Goal: Task Accomplishment & Management: Use online tool/utility

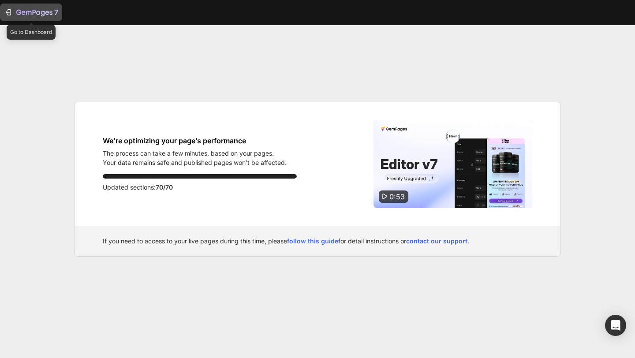
click at [15, 10] on div "7" at bounding box center [31, 12] width 54 height 11
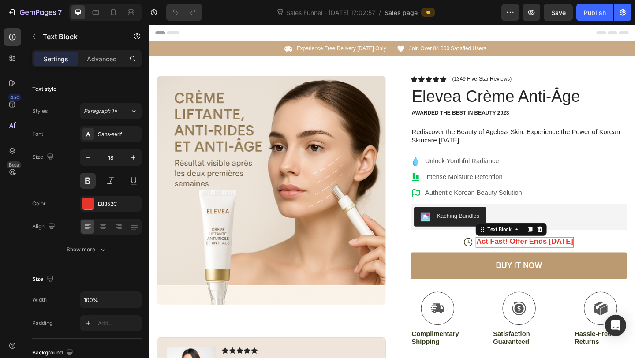
click at [552, 261] on div "Act Fast! Offer Ends [DATE]" at bounding box center [557, 261] width 107 height 11
click at [596, 261] on div "Act Fast! Offer Ends [DATE]" at bounding box center [557, 261] width 107 height 11
click at [537, 261] on p "Act Fast! Offer Ends [DATE]" at bounding box center [557, 261] width 105 height 10
click at [593, 259] on p "Act Fast! Offer Ends [DATE]" at bounding box center [557, 261] width 105 height 10
click at [608, 263] on p "Act Fast! Offer Ends in Day" at bounding box center [557, 261] width 105 height 10
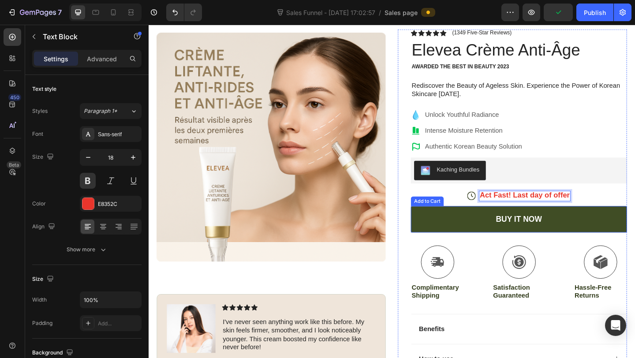
scroll to position [53, 0]
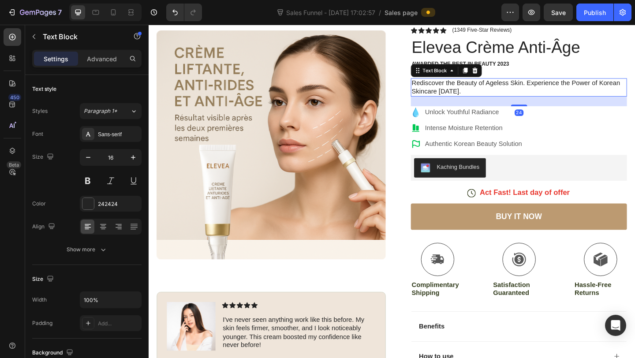
click at [491, 96] on div "Rediscover the Beauty of Ageless Skin. Experience the Power of Korean Skincare …" at bounding box center [551, 93] width 235 height 20
click at [463, 97] on div "Rediscover the Beauty of Ageless Skin. Experience the Power of Korean Skincare …" at bounding box center [551, 93] width 235 height 20
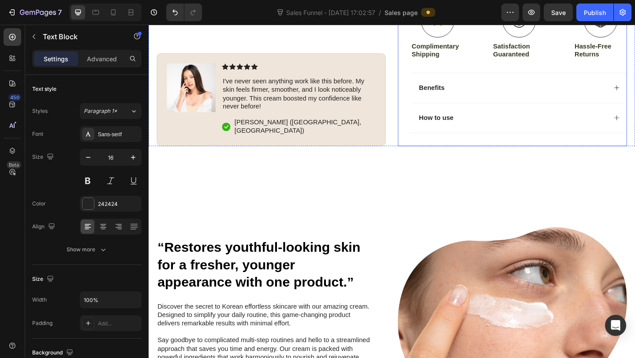
scroll to position [317, 0]
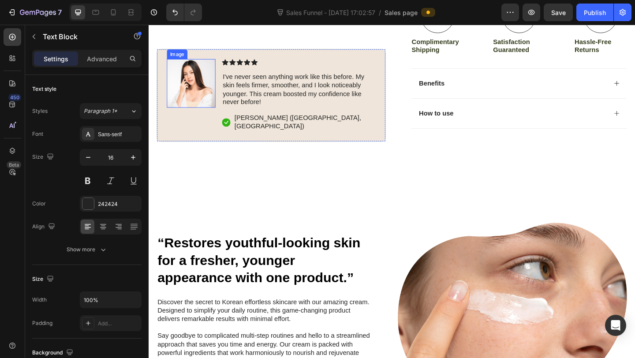
click at [199, 115] on img at bounding box center [194, 88] width 53 height 53
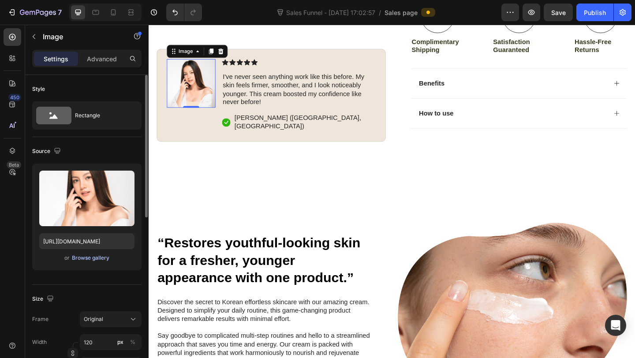
click at [96, 259] on div "Browse gallery" at bounding box center [90, 258] width 37 height 8
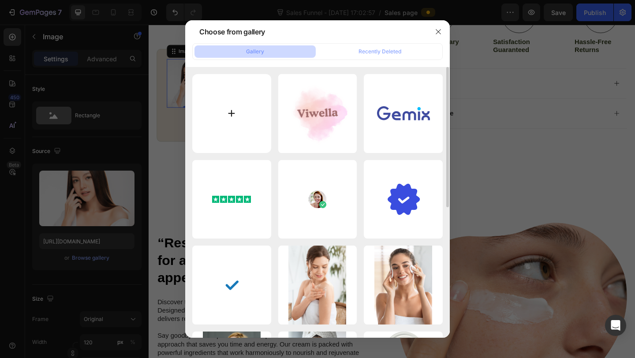
click at [238, 112] on input "file" at bounding box center [231, 113] width 79 height 79
type input "C:\fakepath\IMG_1409.JPG"
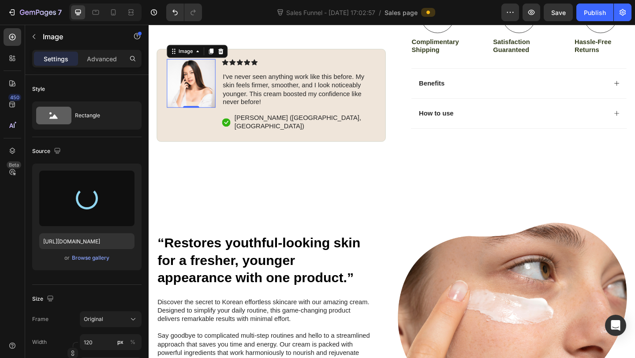
type input "[URL][DOMAIN_NAME]"
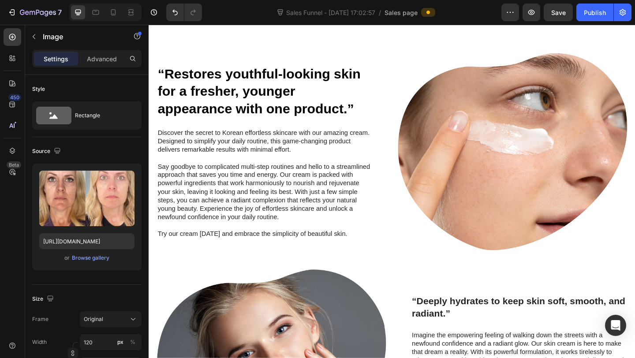
scroll to position [527, 0]
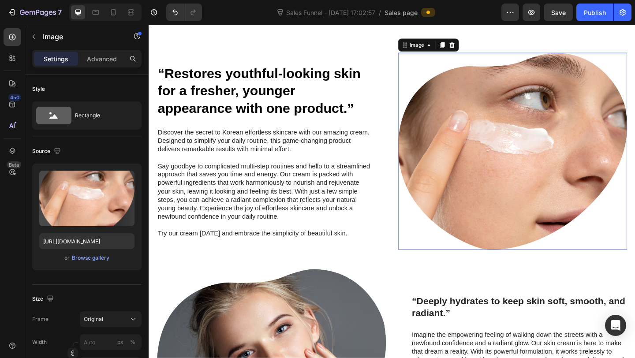
click at [507, 191] on img at bounding box center [544, 162] width 249 height 214
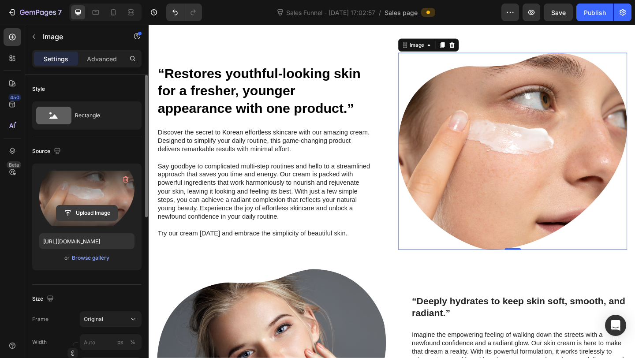
click at [87, 216] on input "file" at bounding box center [86, 212] width 61 height 15
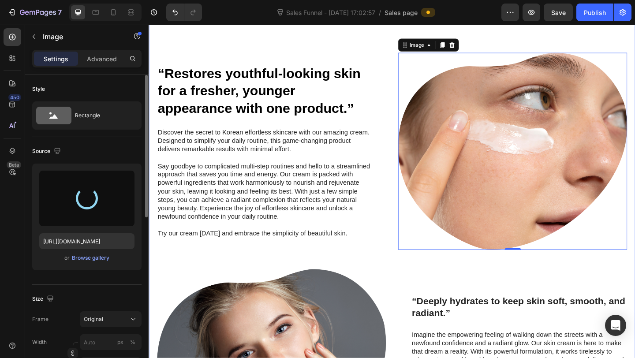
type input "[URL][DOMAIN_NAME]"
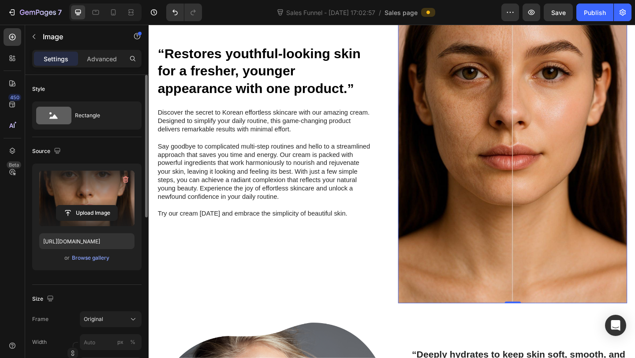
scroll to position [650, 0]
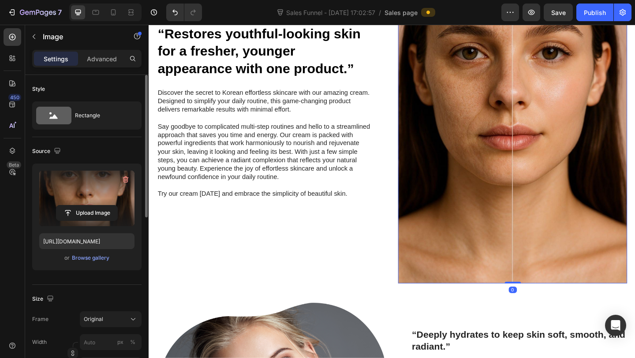
drag, startPoint x: 543, startPoint y: 304, endPoint x: 539, endPoint y: 256, distance: 47.7
click at [539, 256] on div "Image 0" at bounding box center [544, 119] width 249 height 374
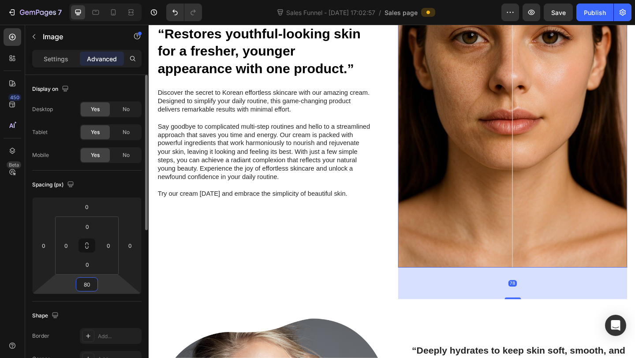
type input "104"
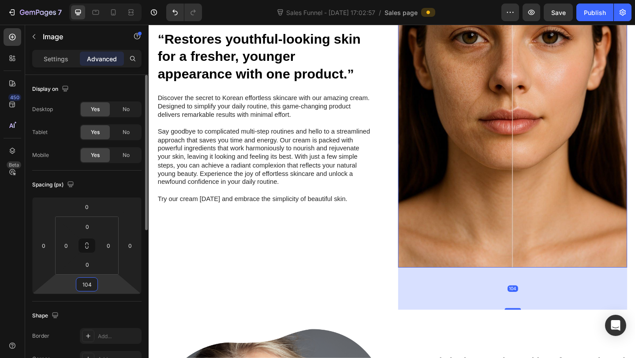
scroll to position [673, 0]
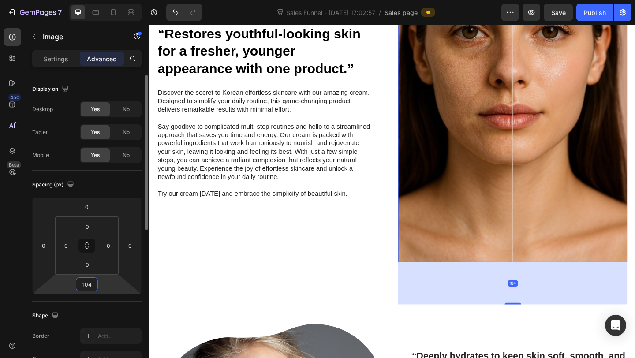
drag, startPoint x: 87, startPoint y: 268, endPoint x: 87, endPoint y: 252, distance: 15.4
click at [87, 0] on html "7 Sales Funnel - [DATE] 17:02:57 / Sales page Preview Save Publish 450 Beta Sec…" at bounding box center [317, 0] width 635 height 0
click at [88, 256] on div "0 0 0 0" at bounding box center [86, 245] width 63 height 58
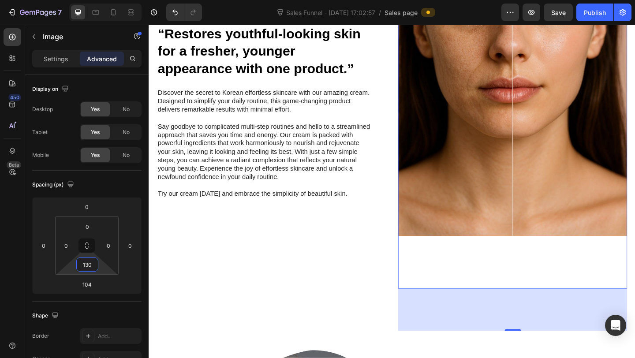
type input "132"
drag, startPoint x: 88, startPoint y: 256, endPoint x: 88, endPoint y: 227, distance: 29.1
click at [88, 0] on html "7 Sales Funnel - [DATE] 17:02:57 / Sales page Preview Save Publish 450 Beta Sec…" at bounding box center [317, 0] width 635 height 0
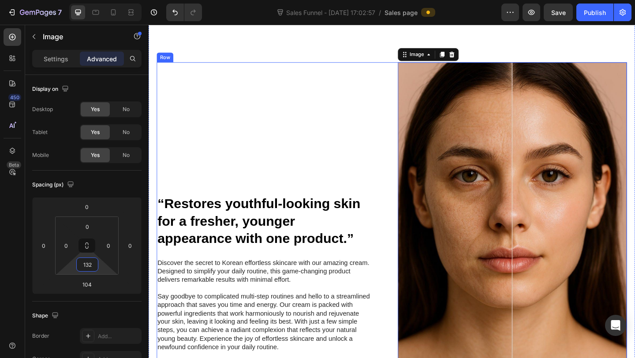
scroll to position [502, 0]
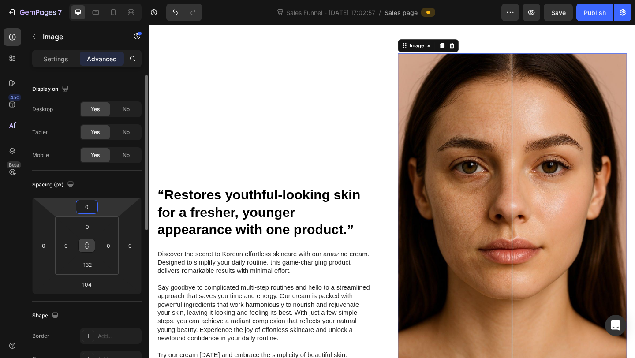
drag, startPoint x: 88, startPoint y: 213, endPoint x: 90, endPoint y: 239, distance: 26.5
click at [90, 239] on div "0 0 104 0 0 0 132 0" at bounding box center [86, 245] width 109 height 97
click at [88, 226] on input "0" at bounding box center [87, 226] width 18 height 13
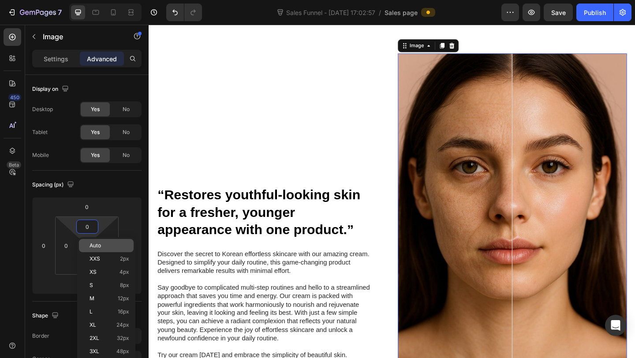
click at [105, 249] on div "Auto" at bounding box center [106, 245] width 55 height 13
type input "Auto"
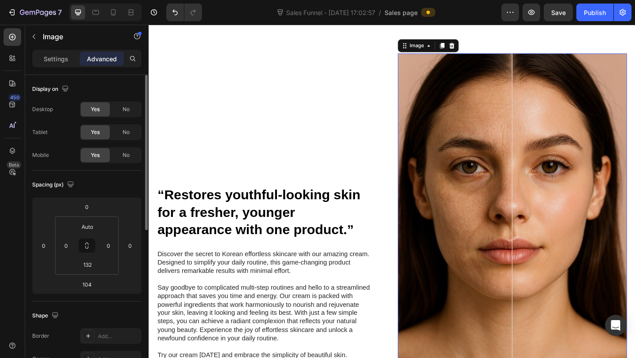
click at [45, 316] on div "Shape" at bounding box center [46, 316] width 28 height 12
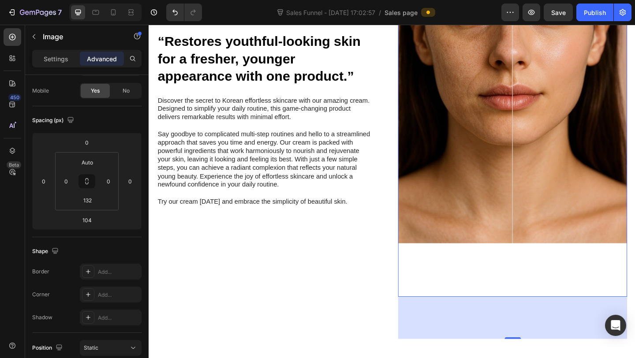
scroll to position [698, 0]
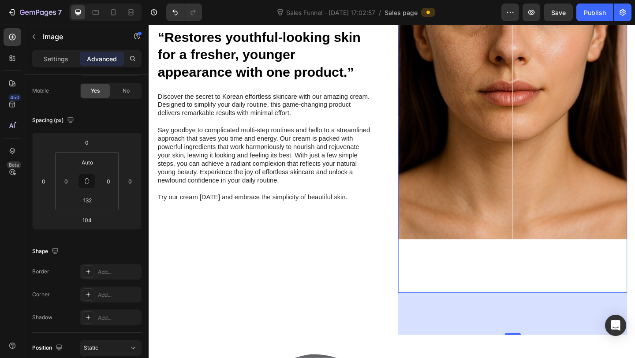
click at [548, 298] on div "Image 104" at bounding box center [544, 100] width 249 height 432
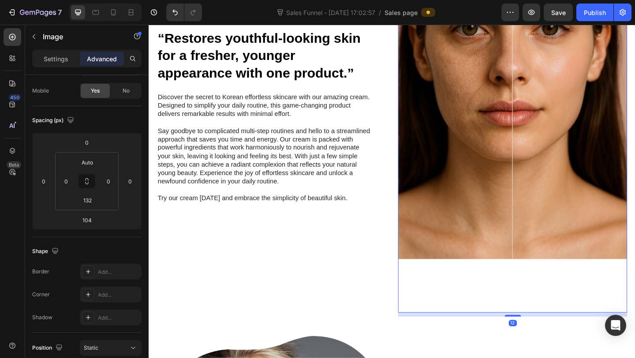
scroll to position [675, 0]
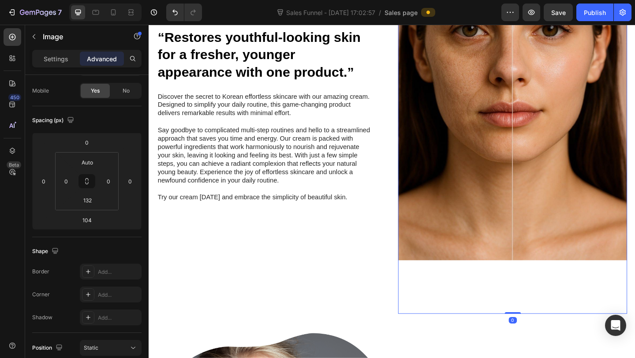
drag, startPoint x: 543, startPoint y: 361, endPoint x: 539, endPoint y: 290, distance: 71.1
click at [539, 290] on div "Image 0" at bounding box center [544, 123] width 249 height 432
type input "0"
drag, startPoint x: 542, startPoint y: 336, endPoint x: 543, endPoint y: 299, distance: 37.0
click at [543, 299] on div "Image 0" at bounding box center [544, 123] width 249 height 432
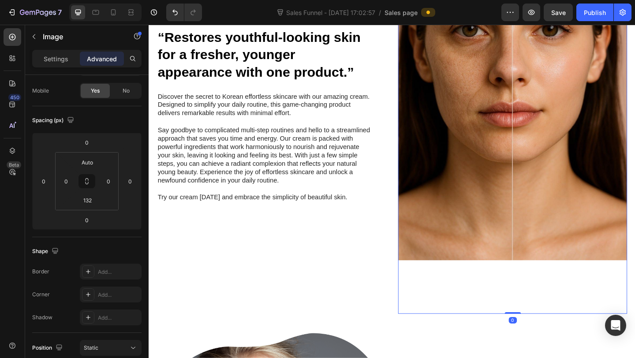
click at [544, 260] on img at bounding box center [544, 94] width 249 height 374
click at [85, 202] on input "132" at bounding box center [87, 199] width 18 height 13
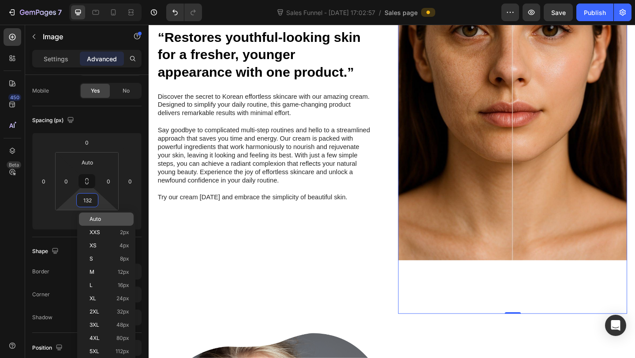
click at [102, 217] on p "Auto" at bounding box center [109, 219] width 40 height 6
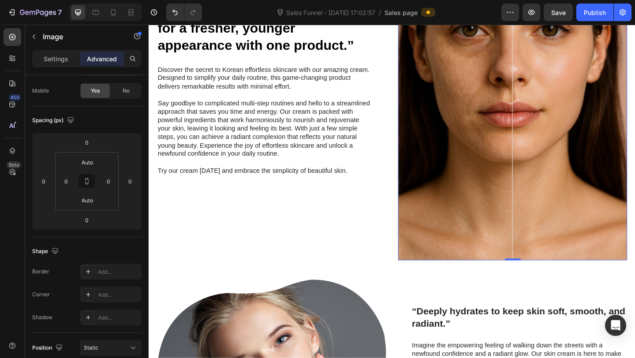
scroll to position [646, 0]
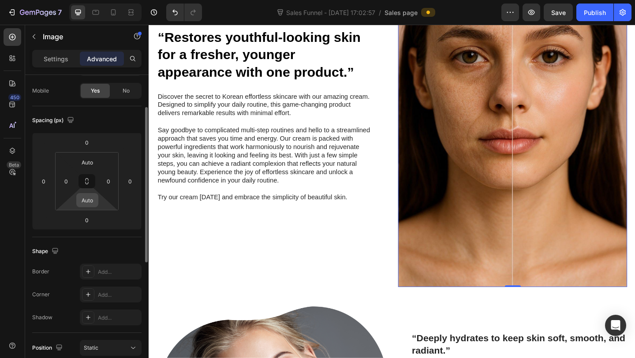
click at [97, 204] on div "Auto" at bounding box center [87, 200] width 22 height 14
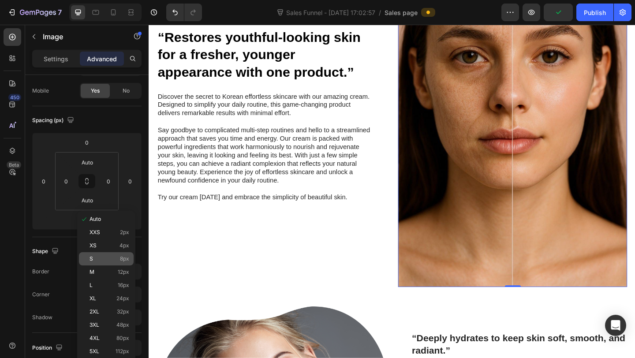
click at [102, 257] on p "S 8px" at bounding box center [109, 259] width 40 height 6
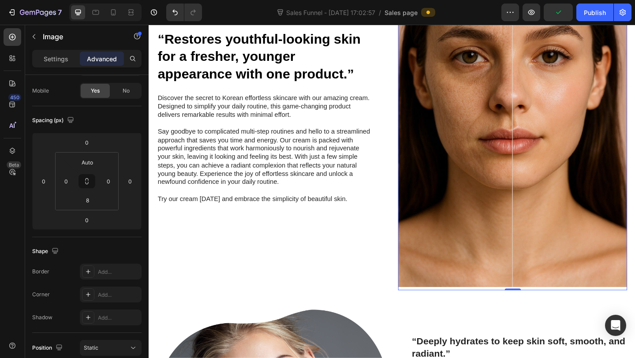
scroll to position [647, 0]
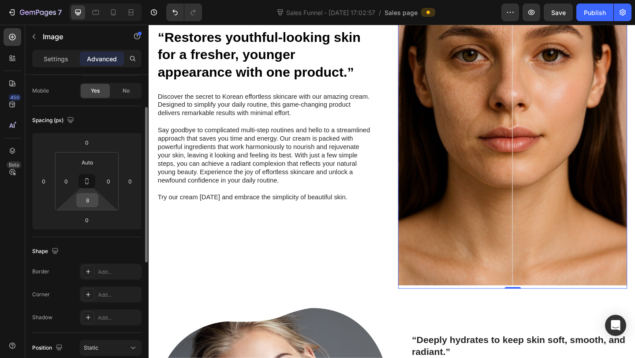
click at [85, 197] on input "8" at bounding box center [87, 199] width 18 height 13
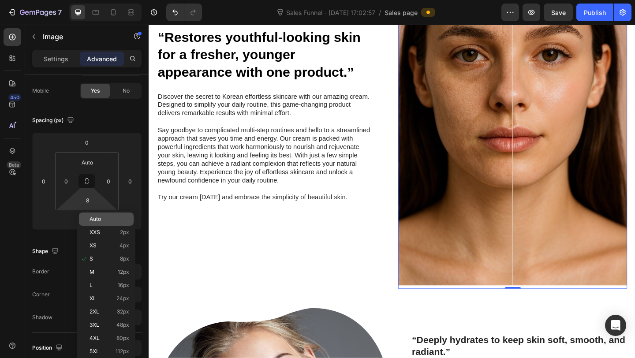
click at [106, 224] on div "Auto" at bounding box center [106, 218] width 55 height 13
type input "Auto"
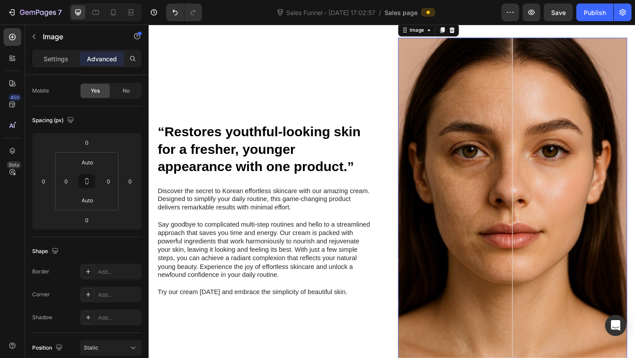
scroll to position [529, 0]
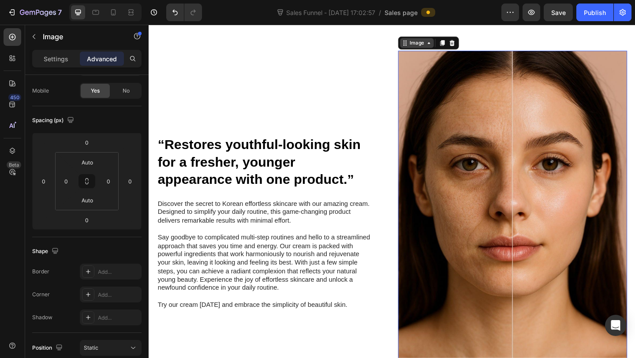
click at [452, 47] on icon at bounding box center [453, 44] width 7 height 7
click at [453, 48] on icon at bounding box center [453, 44] width 7 height 7
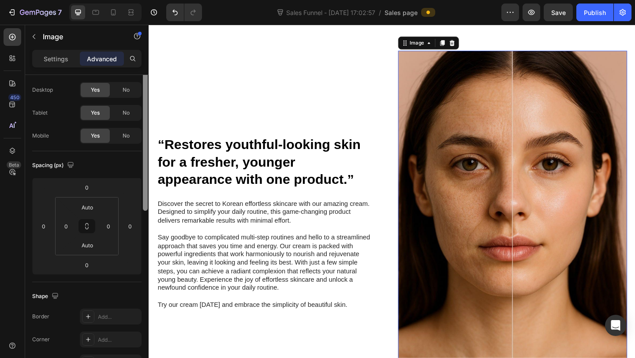
scroll to position [0, 0]
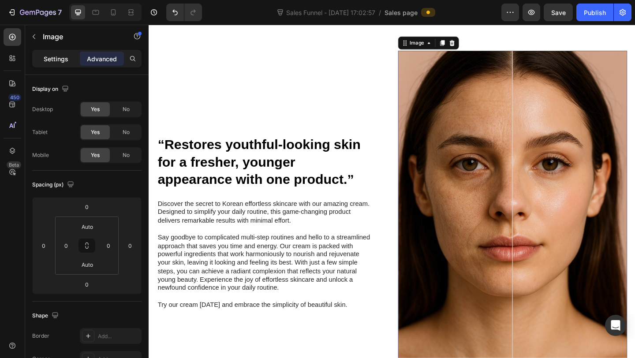
click at [66, 58] on p "Settings" at bounding box center [56, 58] width 25 height 9
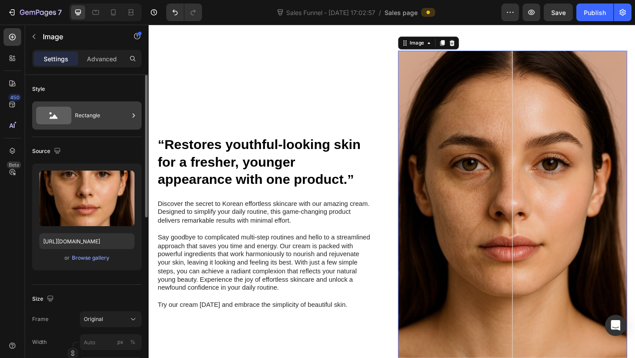
click at [101, 120] on div "Rectangle" at bounding box center [102, 115] width 54 height 20
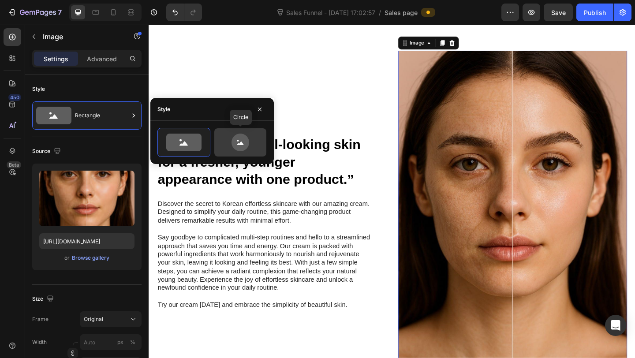
click at [235, 148] on icon at bounding box center [240, 143] width 18 height 18
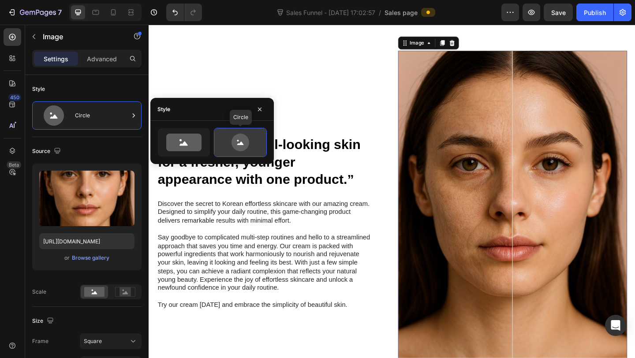
type input "80"
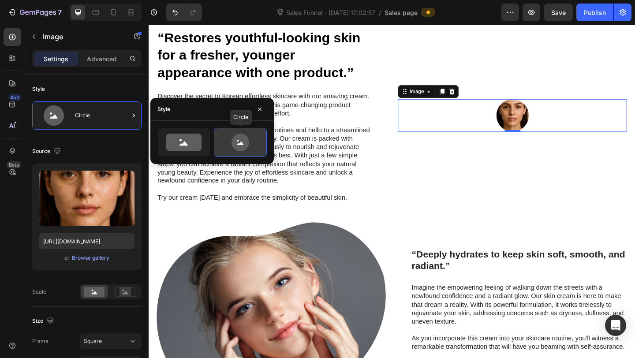
scroll to position [437, 0]
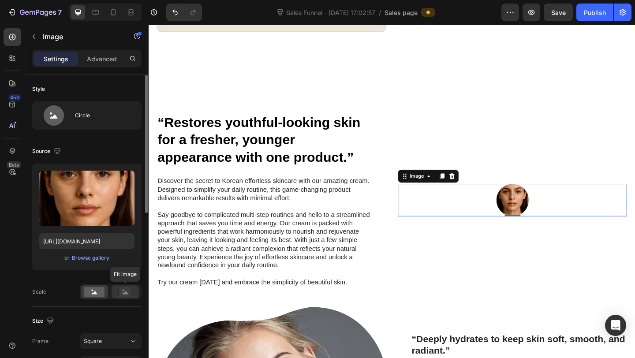
click at [126, 292] on icon at bounding box center [126, 292] width 6 height 3
click at [98, 293] on rect at bounding box center [94, 292] width 20 height 10
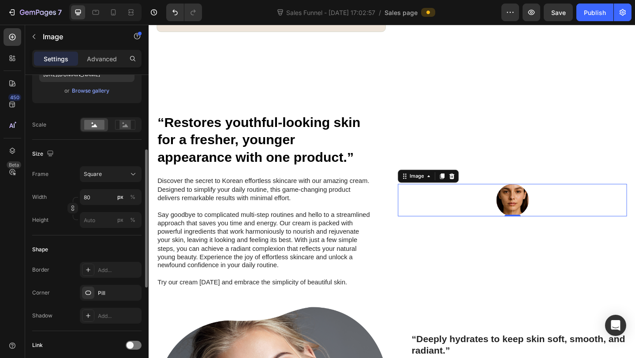
scroll to position [168, 0]
click at [93, 196] on input "80" at bounding box center [111, 196] width 62 height 16
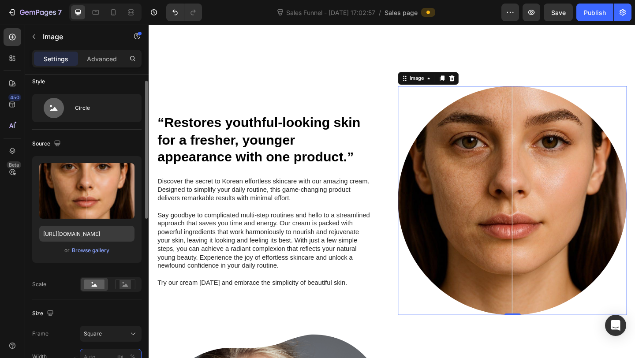
scroll to position [0, 0]
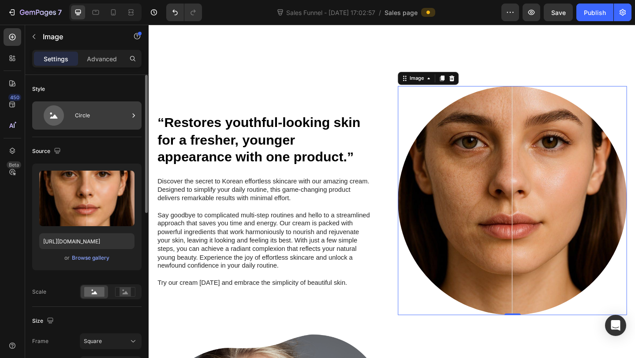
click at [104, 127] on div "Circle" at bounding box center [86, 115] width 109 height 28
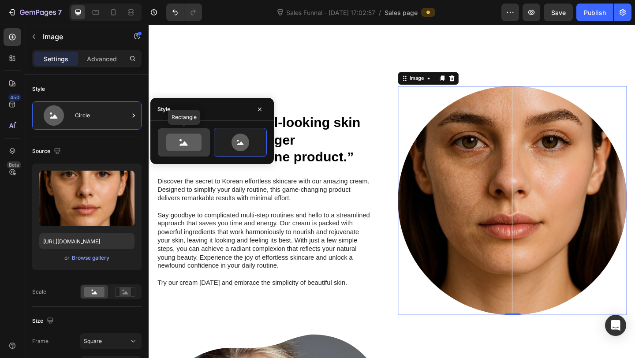
click at [193, 144] on icon at bounding box center [183, 143] width 35 height 18
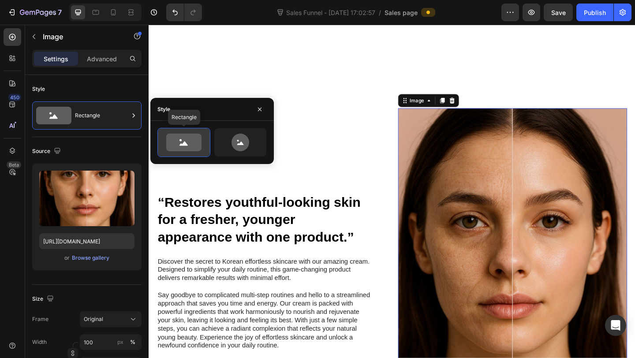
scroll to position [529, 0]
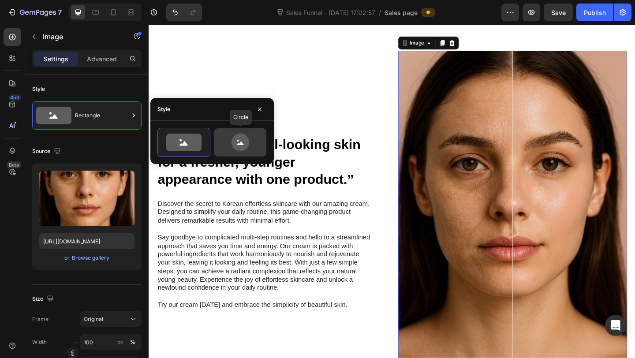
click at [225, 140] on icon at bounding box center [239, 143] width 41 height 18
type input "80"
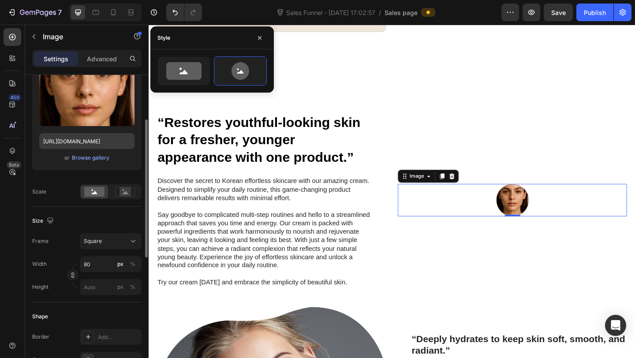
scroll to position [100, 0]
click at [98, 264] on input "80" at bounding box center [111, 264] width 62 height 16
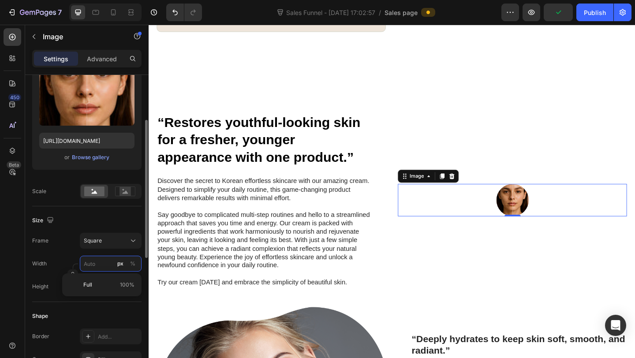
scroll to position [466, 0]
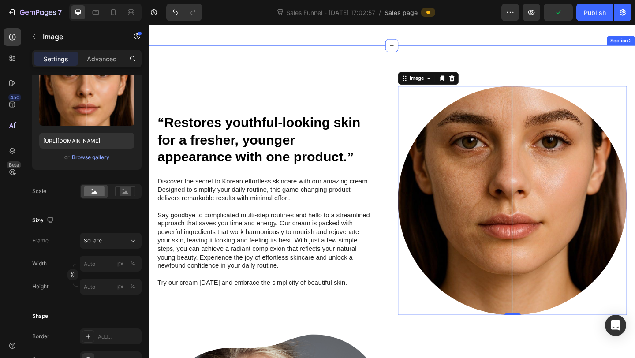
click at [354, 107] on div "“Restores youthful-looking skin for a fresher, younger appearance with one prod…" at bounding box center [413, 333] width 529 height 572
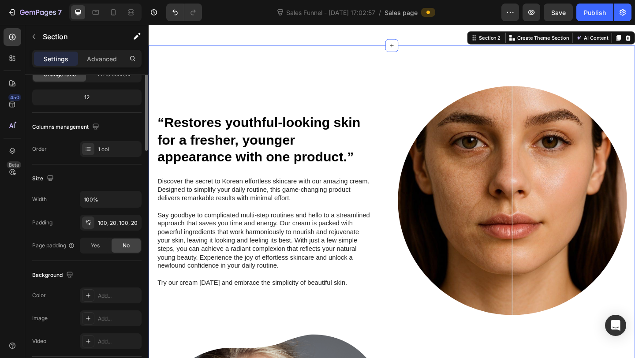
scroll to position [0, 0]
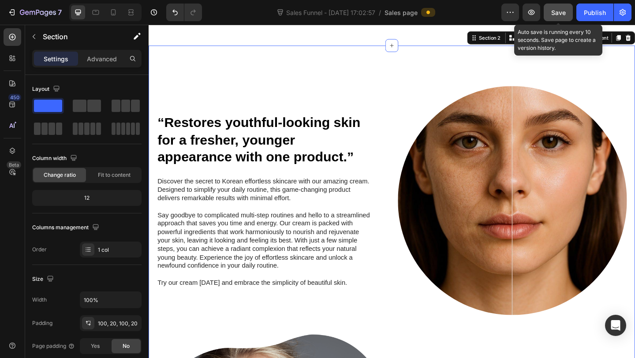
click at [564, 14] on span "Save" at bounding box center [558, 12] width 15 height 7
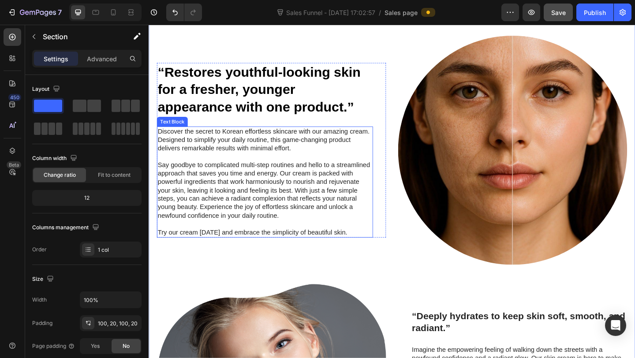
scroll to position [541, 0]
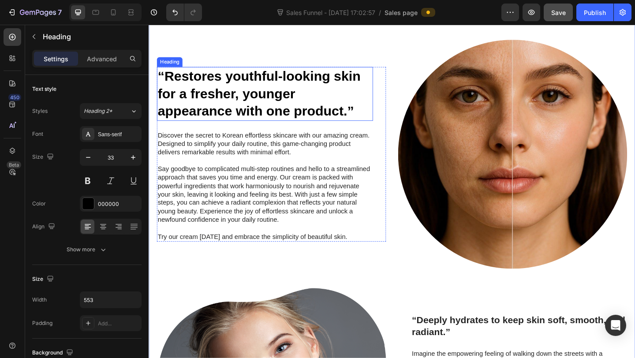
click at [306, 109] on h2 "“Restores youthful-looking skin for a fresher, younger appearance with one prod…" at bounding box center [274, 100] width 235 height 59
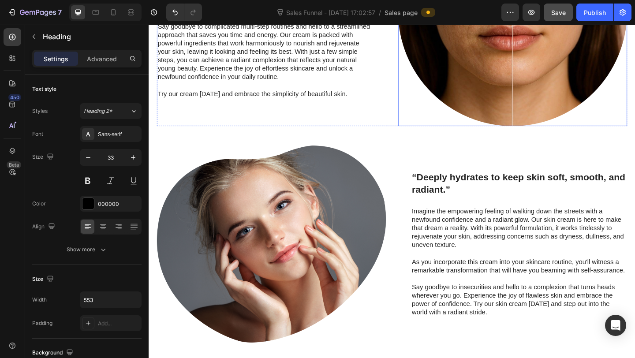
scroll to position [696, 0]
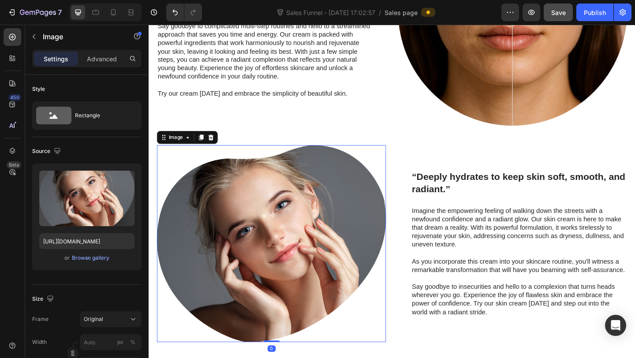
click at [343, 242] on img at bounding box center [281, 263] width 249 height 214
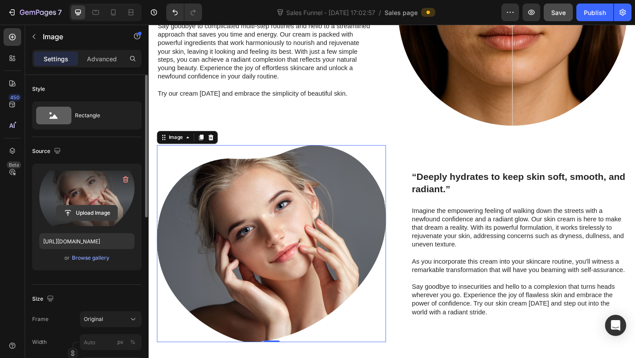
click at [100, 213] on input "file" at bounding box center [86, 212] width 61 height 15
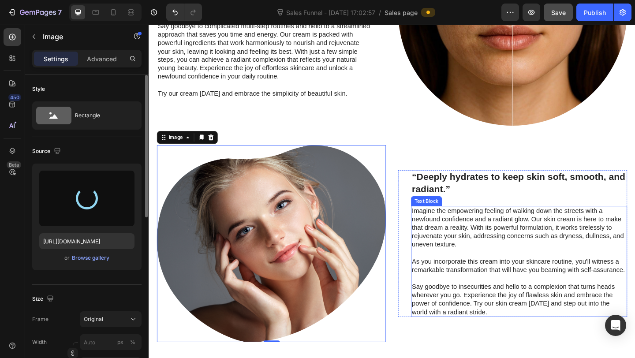
type input "[URL][DOMAIN_NAME]"
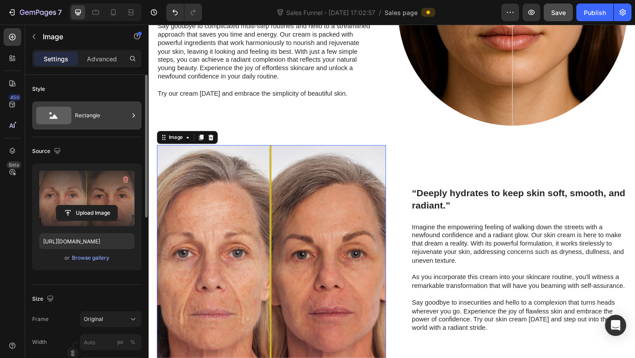
click at [88, 115] on div "Rectangle" at bounding box center [102, 115] width 54 height 20
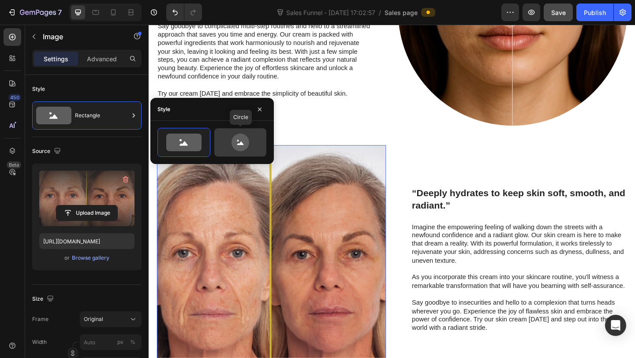
click at [240, 147] on icon at bounding box center [240, 143] width 18 height 18
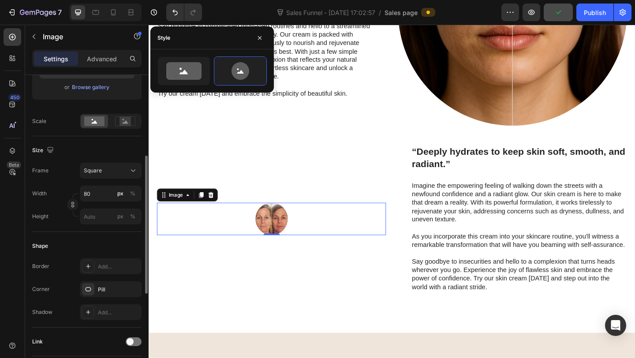
scroll to position [174, 0]
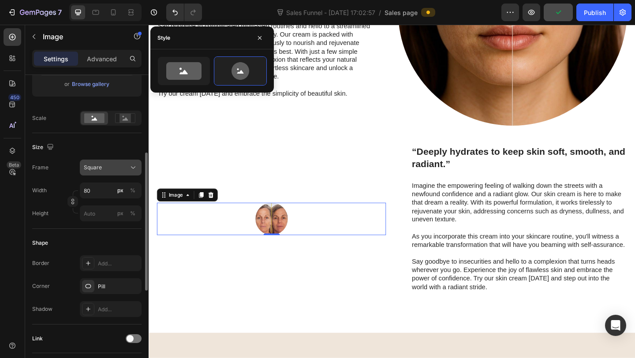
click at [126, 168] on div "Square" at bounding box center [105, 167] width 43 height 8
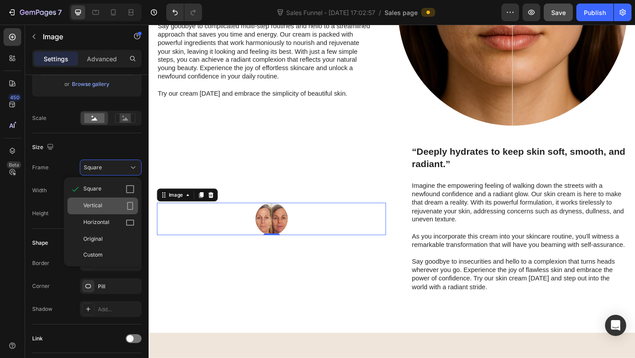
click at [115, 205] on div "Vertical" at bounding box center [108, 205] width 51 height 9
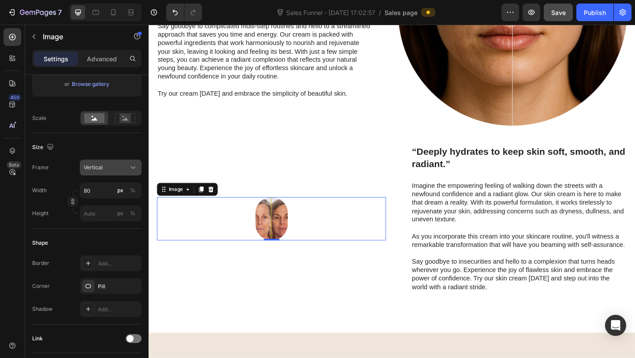
click at [120, 170] on div "Vertical" at bounding box center [105, 167] width 43 height 8
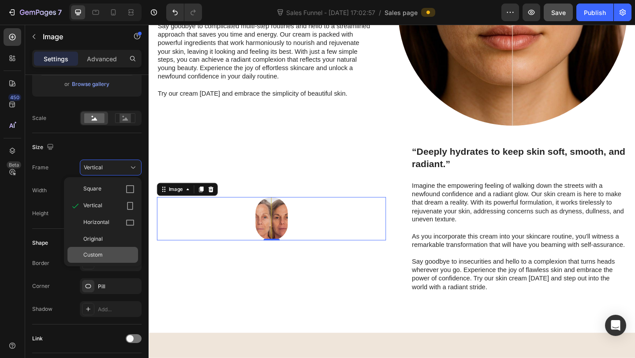
click at [115, 250] on div "Custom" at bounding box center [102, 255] width 71 height 16
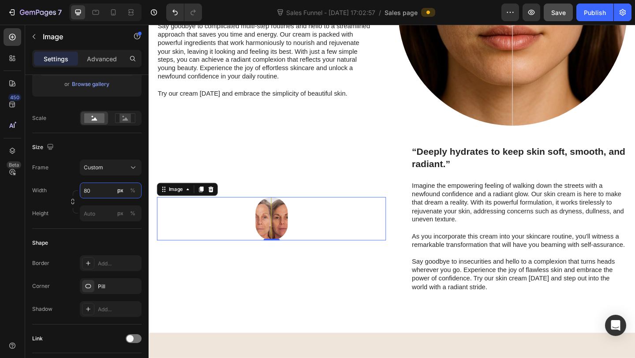
click at [107, 196] on input "80" at bounding box center [111, 190] width 62 height 16
click at [104, 193] on input "80" at bounding box center [111, 190] width 62 height 16
type input "8"
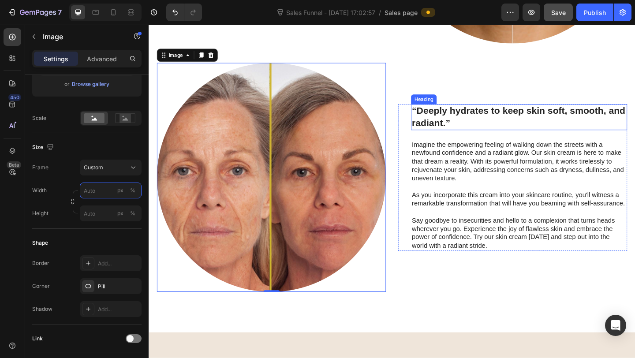
scroll to position [788, 0]
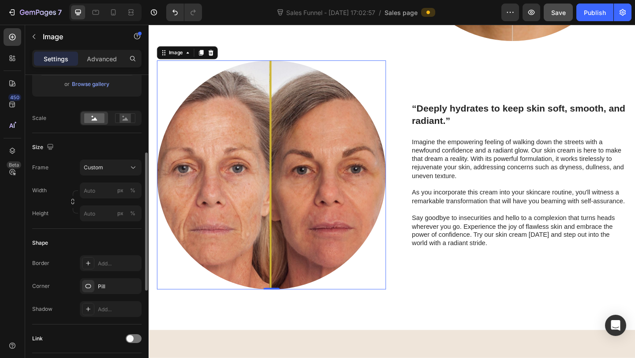
click at [70, 203] on div "Size Frame Custom Width px % Height px %" at bounding box center [86, 181] width 109 height 96
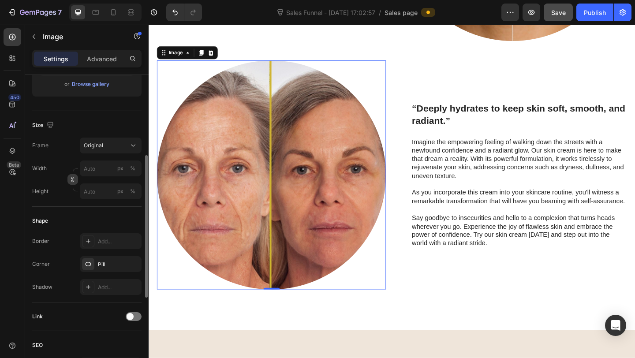
click at [73, 180] on icon "button" at bounding box center [72, 181] width 3 height 2
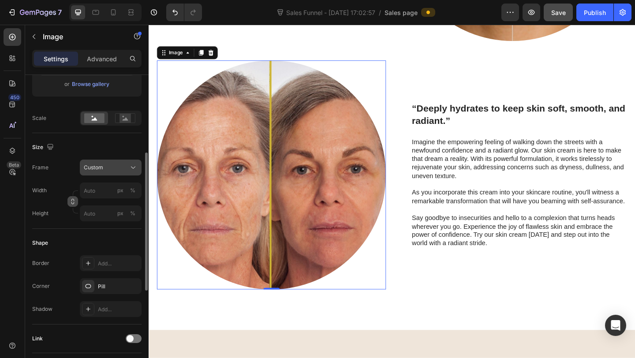
click at [103, 168] on div "Custom" at bounding box center [105, 167] width 43 height 8
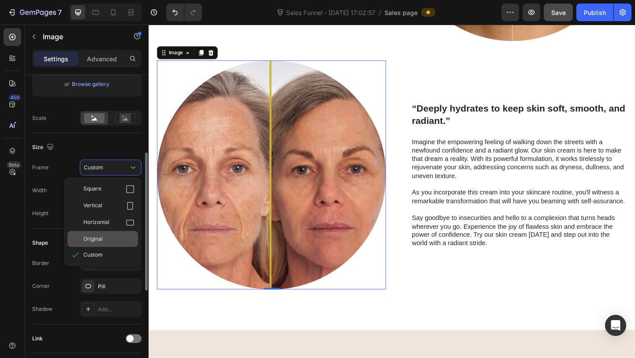
click at [101, 239] on span "Original" at bounding box center [92, 239] width 19 height 8
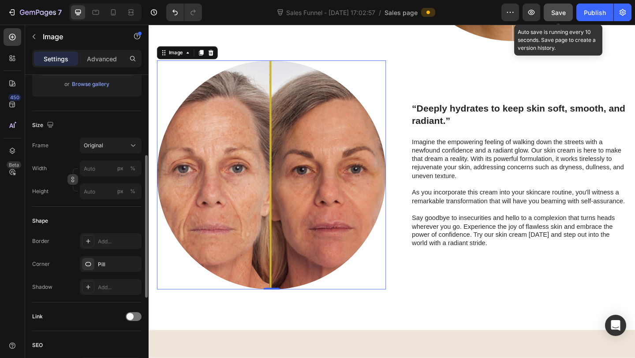
click at [557, 13] on span "Save" at bounding box center [558, 12] width 15 height 7
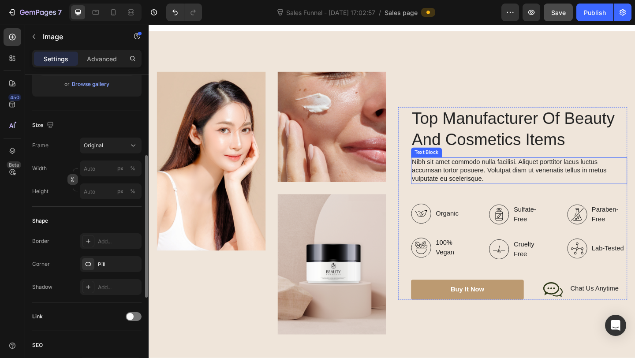
scroll to position [1121, 0]
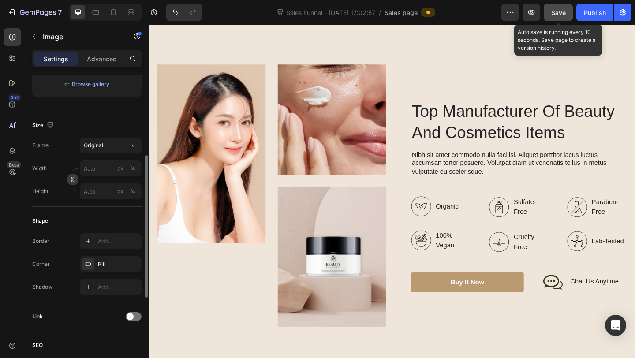
click at [554, 9] on span "Save" at bounding box center [558, 12] width 15 height 7
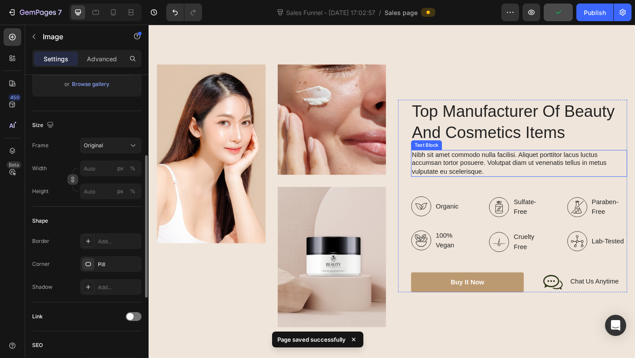
click at [469, 168] on p "Nibh sit amet commodo nulla facilisi. Aliquet porttitor lacus luctus accumsan t…" at bounding box center [551, 175] width 233 height 27
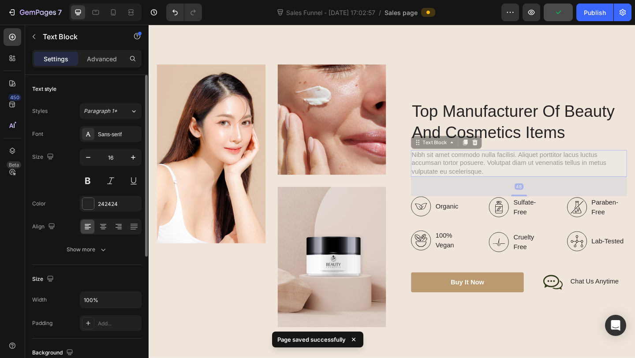
scroll to position [1096, 0]
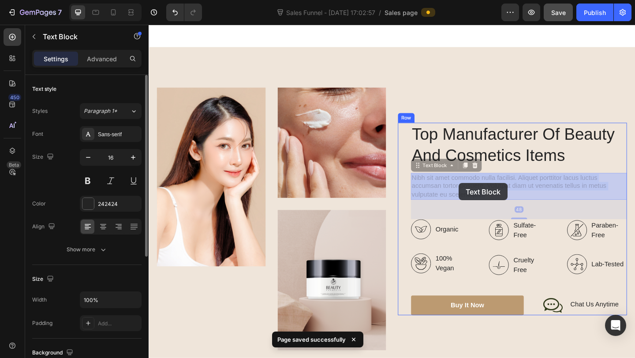
drag, startPoint x: 434, startPoint y: 163, endPoint x: 485, endPoint y: 197, distance: 60.9
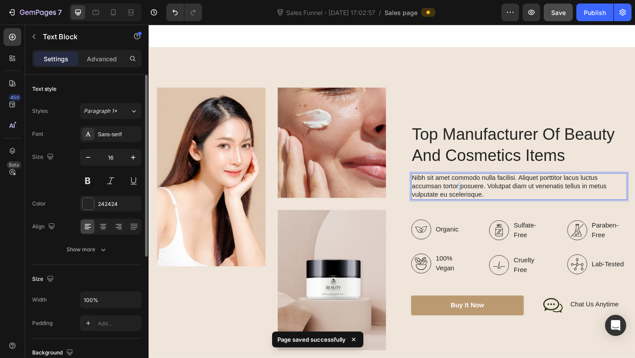
click at [485, 197] on p "Nibh sit amet commodo nulla facilisi. Aliquet porttitor lacus luctus accumsan t…" at bounding box center [551, 200] width 233 height 27
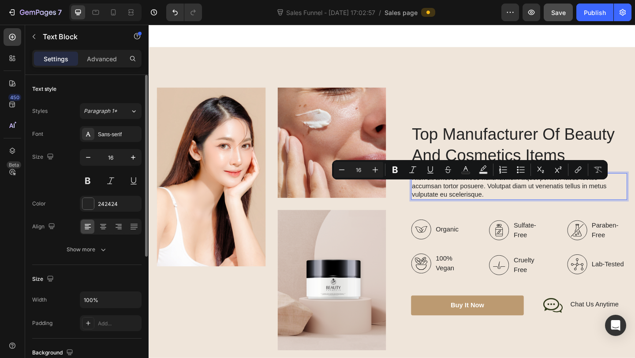
click at [454, 195] on p "Nibh sit amet commodo nulla facilisi. Aliquet porttitor lacus luctus accumsan t…" at bounding box center [551, 200] width 233 height 27
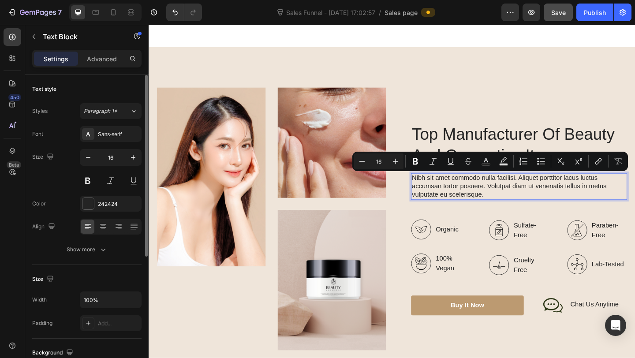
drag, startPoint x: 435, startPoint y: 192, endPoint x: 519, endPoint y: 209, distance: 86.3
click at [519, 209] on p "Nibh sit amet commodo nulla facilisi. Aliquet porttitor lacus luctus accumsan t…" at bounding box center [551, 200] width 233 height 27
copy p "Nibh sit amet commodo nulla facilisi. Aliquet porttitor lacus luctus accumsan t…"
click at [531, 210] on p "Nibh sit amet commodo nulla facilisi. Aliquet porttitor lacus luctus accumsan t…" at bounding box center [551, 200] width 233 height 27
drag, startPoint x: 436, startPoint y: 187, endPoint x: 519, endPoint y: 206, distance: 84.9
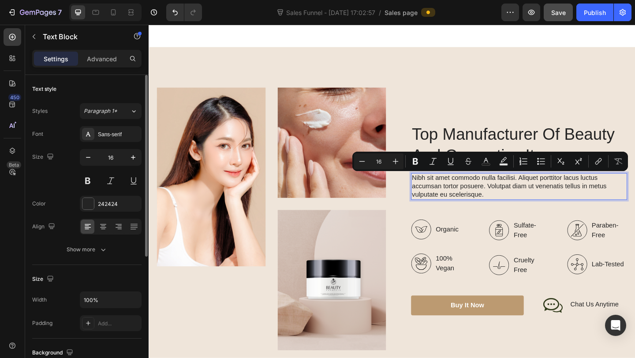
click at [519, 206] on p "Nibh sit amet commodo nulla facilisi. Aliquet porttitor lacus luctus accumsan t…" at bounding box center [551, 200] width 233 height 27
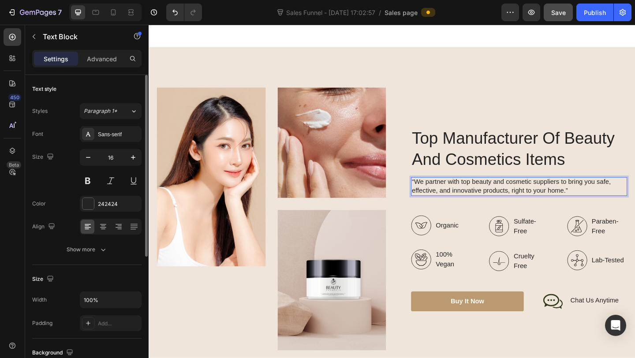
click at [438, 195] on p "“We partner with top beauty and cosmetic suppliers to bring you safe, effective…" at bounding box center [551, 200] width 233 height 19
click at [606, 205] on p "We partner with top beauty and cosmetic suppliers to bring you safe, effective,…" at bounding box center [551, 200] width 233 height 19
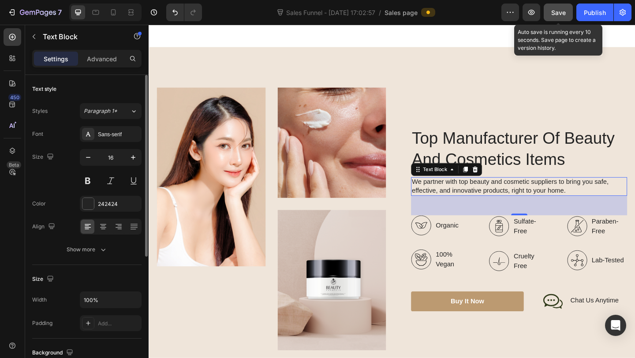
click at [560, 12] on span "Save" at bounding box center [558, 12] width 15 height 7
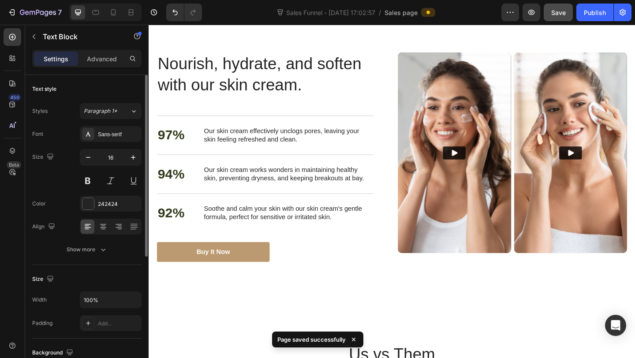
scroll to position [1509, 0]
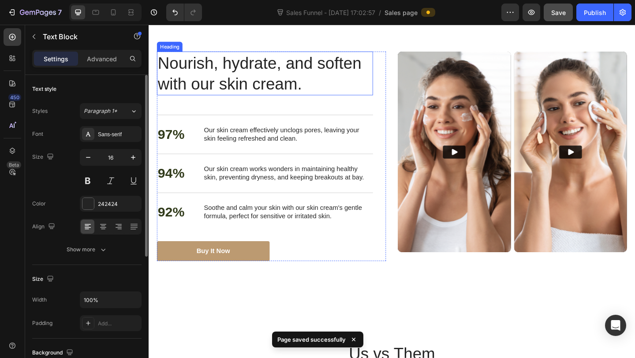
click at [210, 70] on h2 "Nourish, hydrate, and soften with our skin cream." at bounding box center [274, 78] width 235 height 48
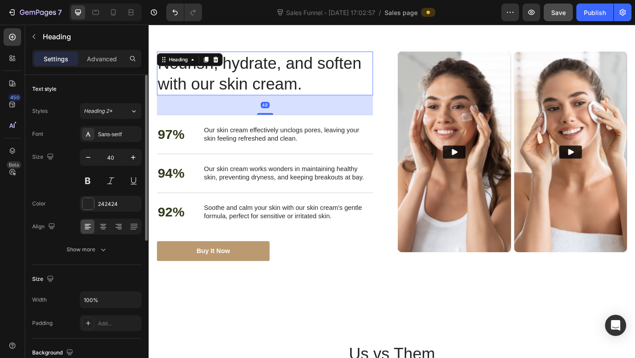
click at [284, 70] on h2 "Nourish, hydrate, and soften with our skin cream." at bounding box center [274, 78] width 235 height 48
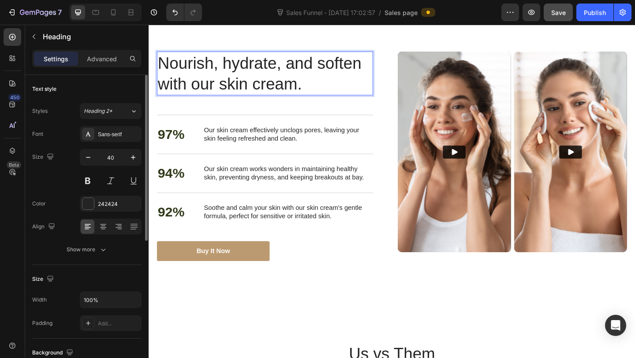
click at [223, 91] on p "Nourish, hydrate, and soften with our skin cream." at bounding box center [274, 78] width 233 height 46
click at [216, 68] on p "Nourish, hydrate, and soften with just one skin cream." at bounding box center [274, 78] width 233 height 46
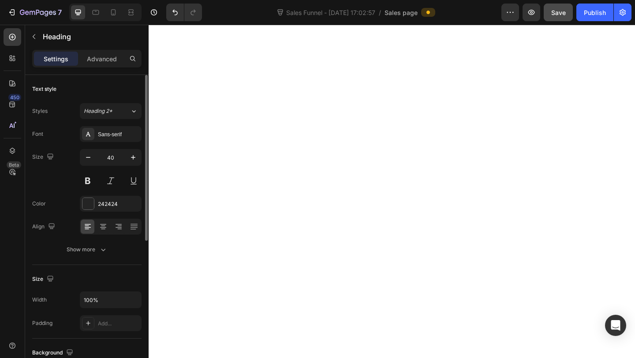
scroll to position [0, 0]
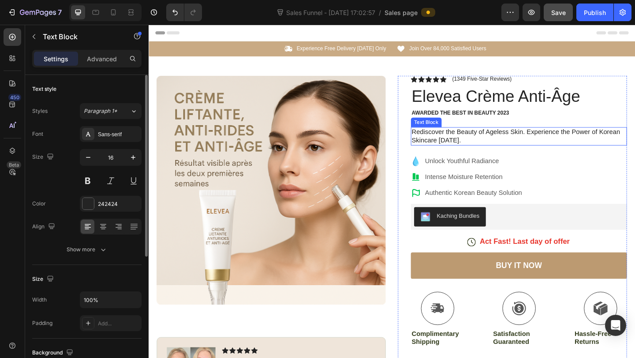
click at [461, 151] on div "Rediscover the Beauty of Ageless Skin. Experience the Power of Korean Skincare …" at bounding box center [551, 146] width 235 height 20
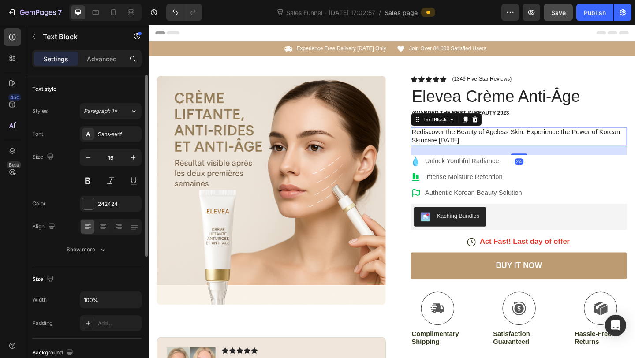
click at [463, 151] on div "Rediscover the Beauty of Ageless Skin. Experience the Power of Korean Skincare …" at bounding box center [551, 146] width 235 height 20
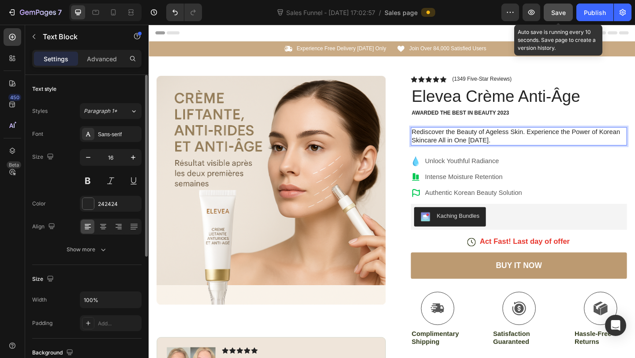
click at [560, 11] on span "Save" at bounding box center [558, 12] width 15 height 7
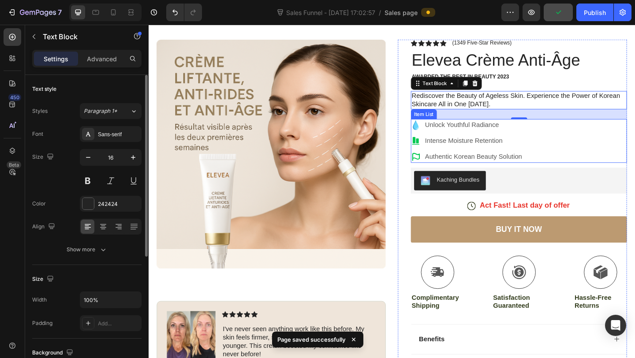
scroll to position [41, 0]
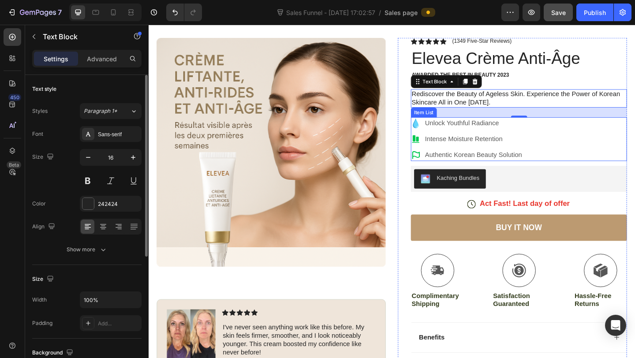
click at [523, 134] on div "Unlock Youthful Radiance" at bounding box center [502, 131] width 108 height 13
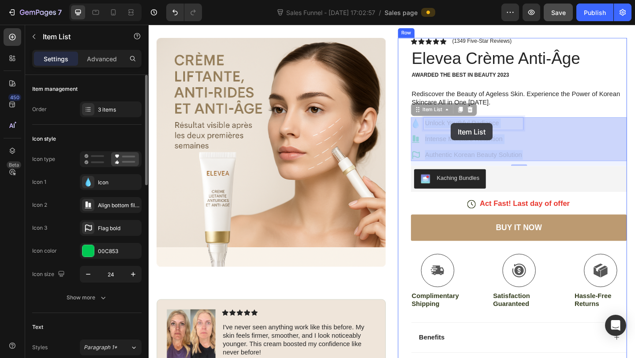
drag, startPoint x: 533, startPoint y: 134, endPoint x: 477, endPoint y: 132, distance: 55.6
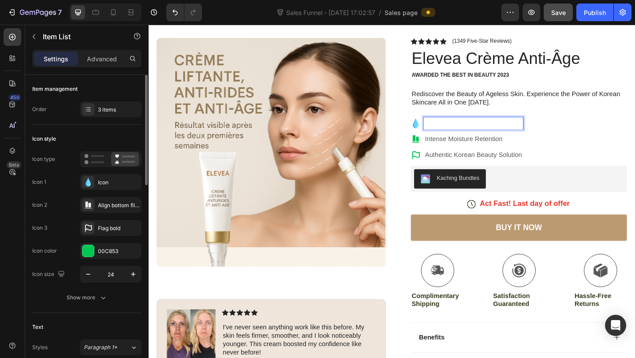
scroll to position [37, 0]
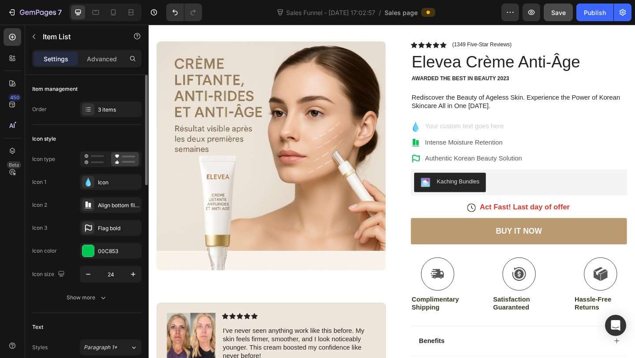
click at [461, 134] on div "Rich Text Editor. Editing area: main" at bounding box center [502, 135] width 108 height 13
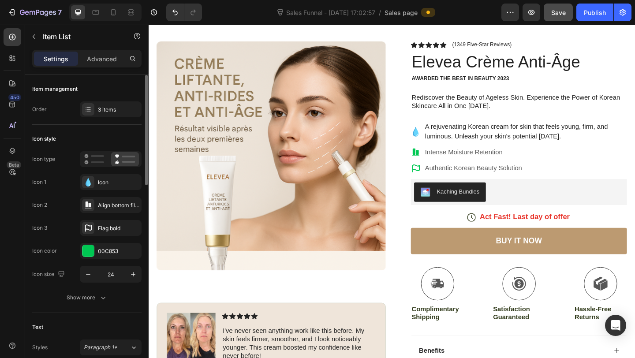
click at [465, 136] on span "A rejuvenating Korean cream for skin that feels young, firm, and luminous. Unle…" at bounding box center [548, 141] width 199 height 18
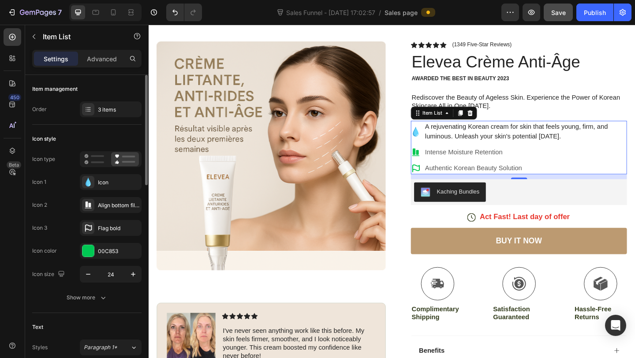
click at [446, 135] on div "A rejuvenating Korean cream for skin that feels young, firm, and luminous. Unle…" at bounding box center [551, 141] width 235 height 24
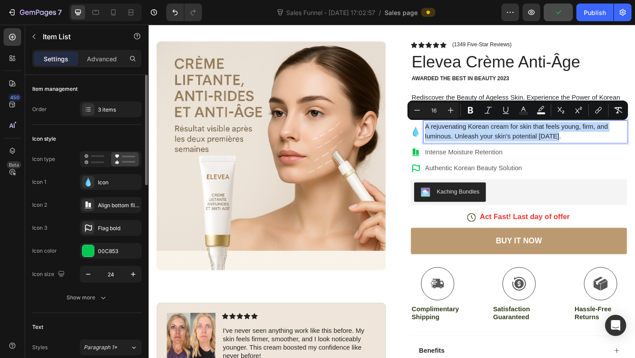
drag, startPoint x: 449, startPoint y: 135, endPoint x: 607, endPoint y: 148, distance: 158.3
click at [607, 148] on p "A rejuvenating Korean cream for skin that feels young, firm, and luminous. Unle…" at bounding box center [558, 140] width 218 height 21
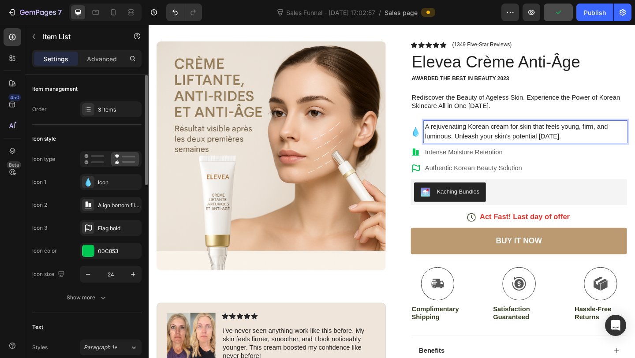
click at [607, 148] on p "A rejuvenating Korean cream for skin that feels young, firm, and luminous. Unle…" at bounding box center [558, 140] width 218 height 21
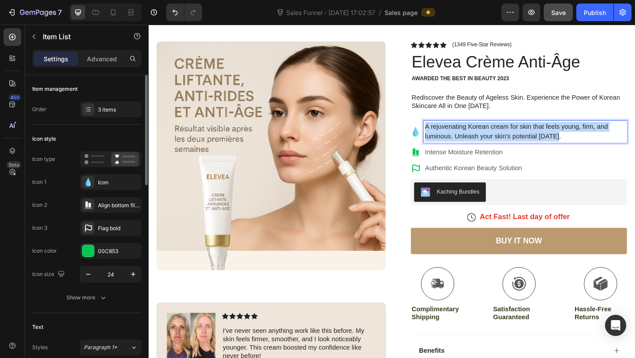
click at [607, 148] on p "A rejuvenating Korean cream for skin that feels young, firm, and luminous. Unle…" at bounding box center [558, 140] width 218 height 21
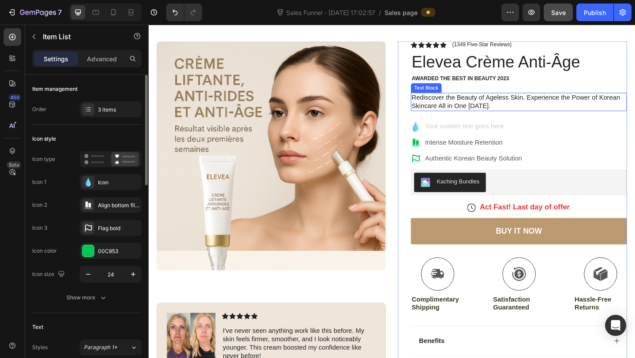
scroll to position [33, 0]
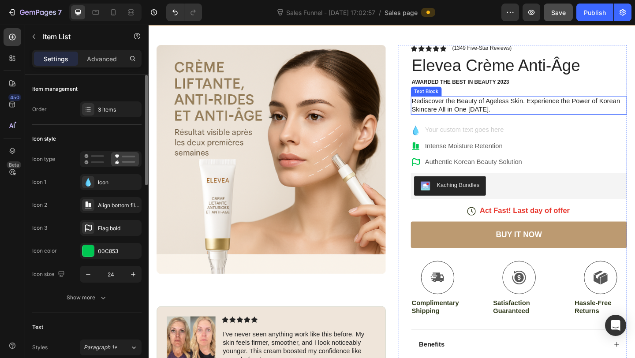
click at [530, 114] on p "Rediscover the Beauty of Ageless Skin. Experience the Power of Korean Skincare …" at bounding box center [551, 113] width 233 height 19
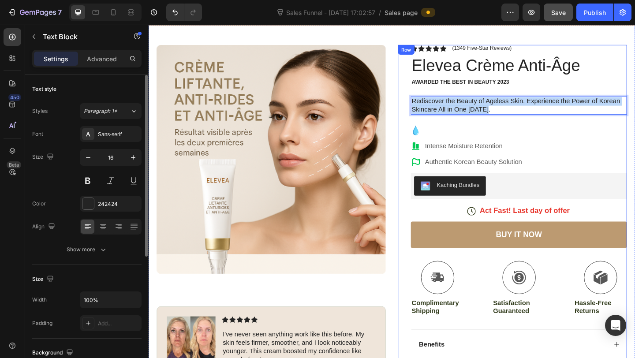
drag, startPoint x: 436, startPoint y: 107, endPoint x: 543, endPoint y: 125, distance: 107.7
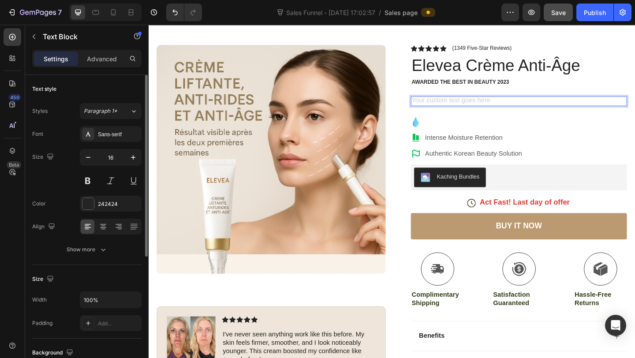
click at [470, 108] on div "Rich Text Editor. Editing area: main" at bounding box center [551, 108] width 235 height 11
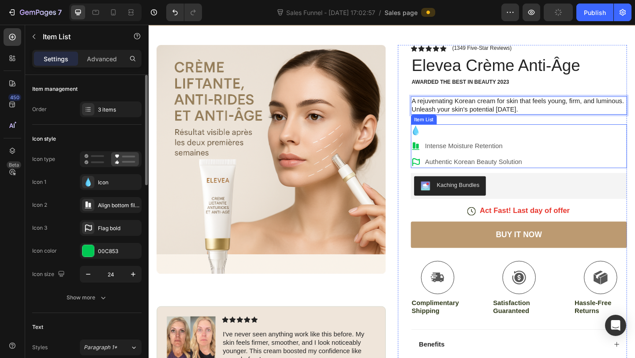
click at [493, 143] on p "Rich Text Editor. Editing area: main" at bounding box center [501, 139] width 105 height 11
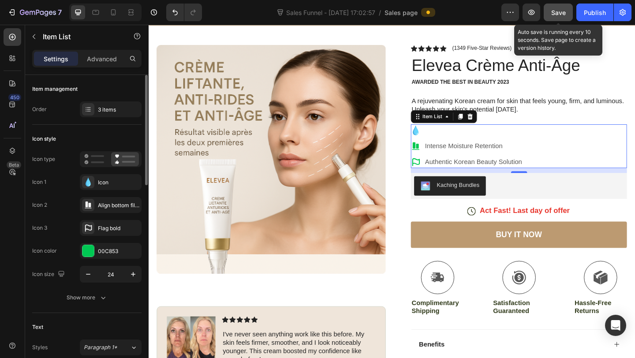
click at [563, 12] on span "Save" at bounding box center [558, 12] width 15 height 7
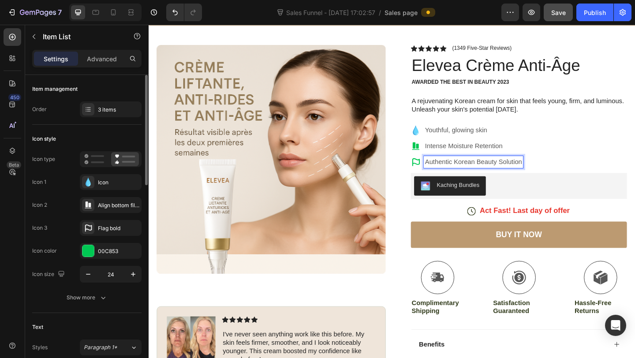
click at [528, 171] on p "Authentic Korean Beauty Solution" at bounding box center [501, 174] width 105 height 11
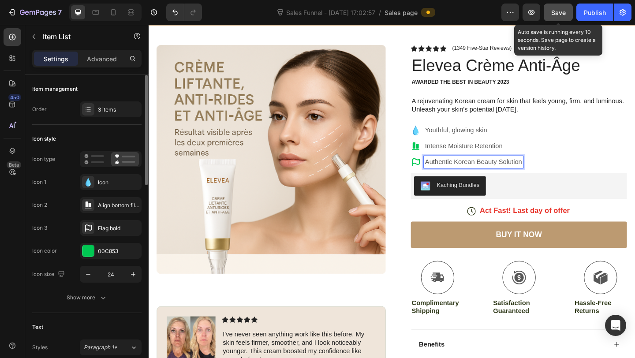
click at [557, 15] on span "Save" at bounding box center [558, 12] width 15 height 7
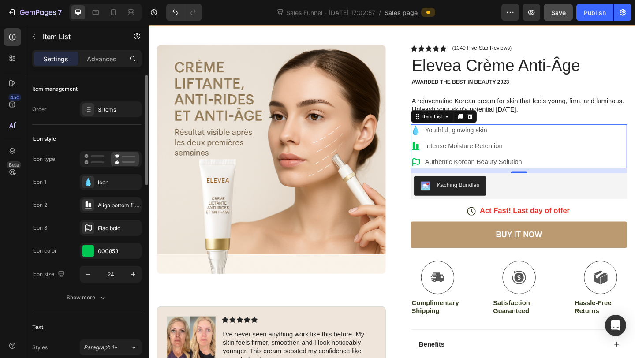
click at [537, 155] on p "Intense Moisture Retention" at bounding box center [501, 157] width 105 height 11
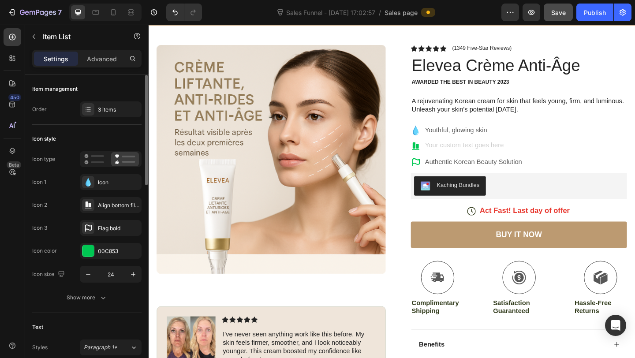
scroll to position [30, 0]
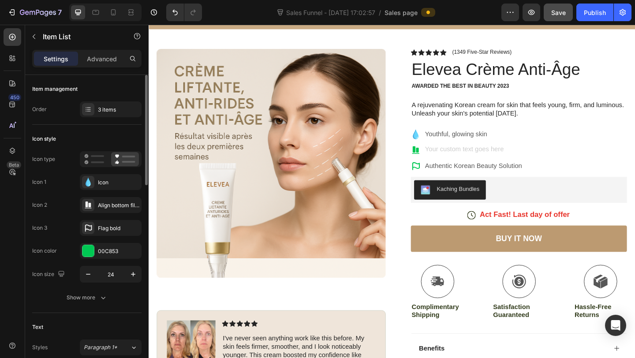
click at [487, 158] on div "Rich Text Editor. Editing area: main" at bounding box center [502, 160] width 108 height 13
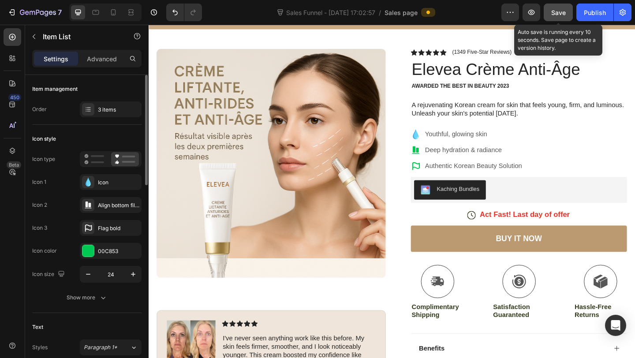
click at [563, 10] on span "Save" at bounding box center [558, 12] width 15 height 7
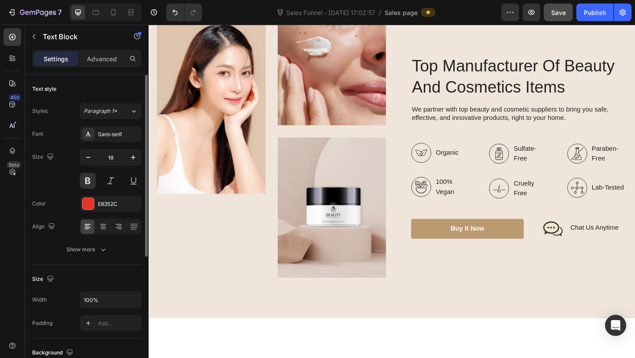
scroll to position [1185, 0]
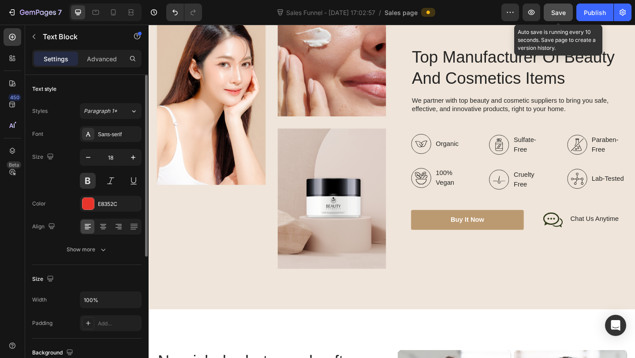
click at [556, 10] on span "Save" at bounding box center [558, 12] width 15 height 7
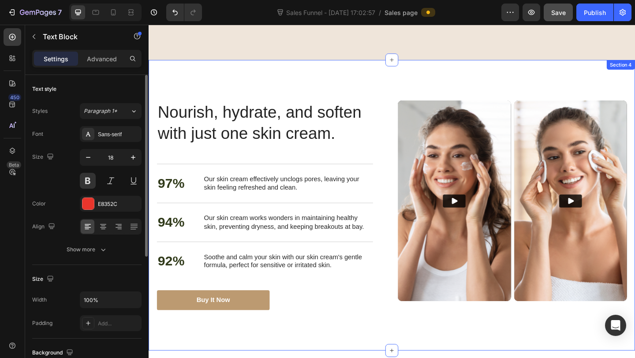
scroll to position [1448, 0]
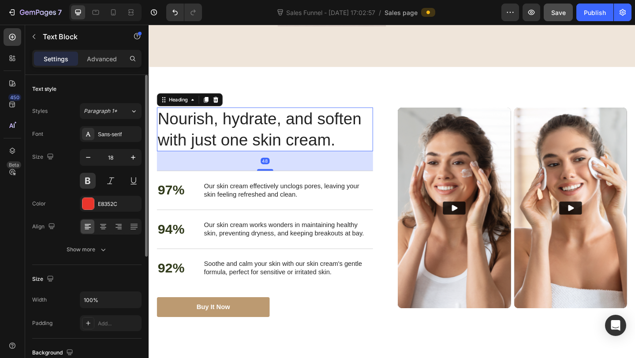
click at [214, 129] on h2 "Nourish, hydrate, and soften with just one skin cream." at bounding box center [274, 139] width 235 height 48
click at [215, 129] on h2 "Nourish, hydrate, and soften with just one skin cream." at bounding box center [274, 139] width 235 height 48
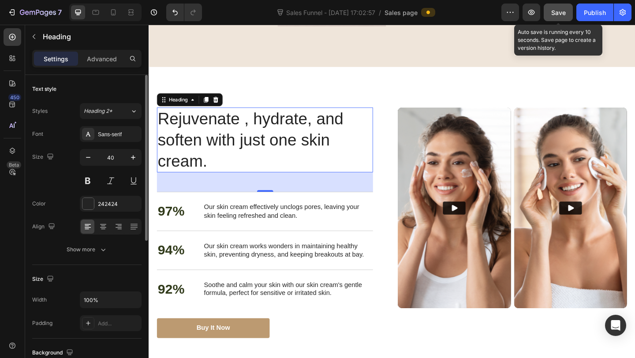
click at [560, 14] on span "Save" at bounding box center [558, 12] width 15 height 7
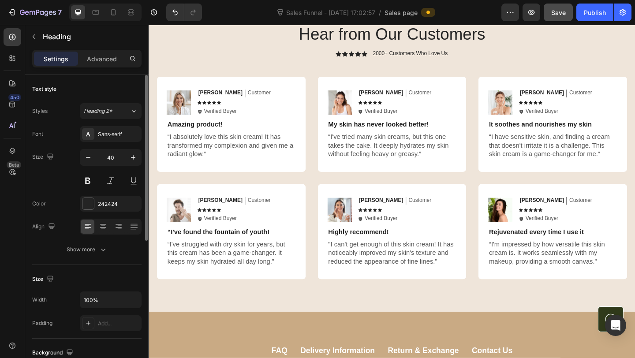
scroll to position [2201, 0]
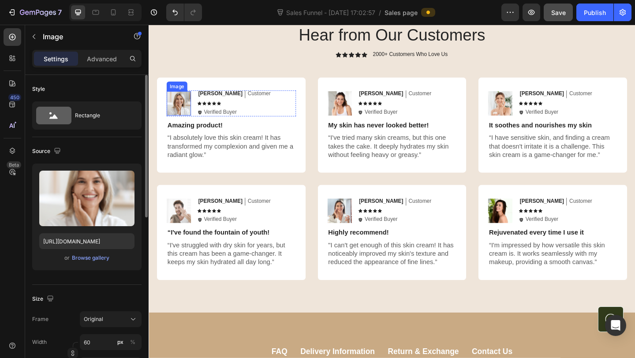
click at [185, 111] on img at bounding box center [181, 110] width 26 height 26
click at [97, 258] on div "Browse gallery" at bounding box center [90, 258] width 37 height 8
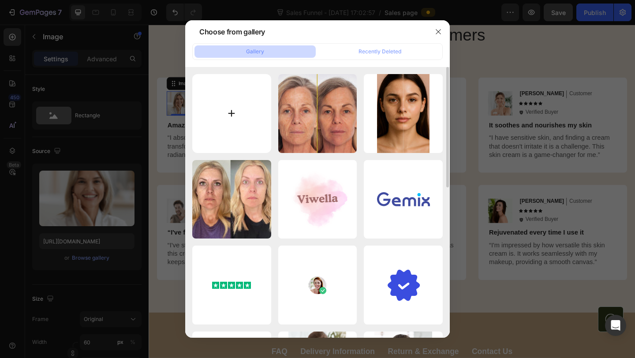
click at [233, 115] on input "file" at bounding box center [231, 113] width 79 height 79
type input "C:\fakepath\IMG_1410.JPG"
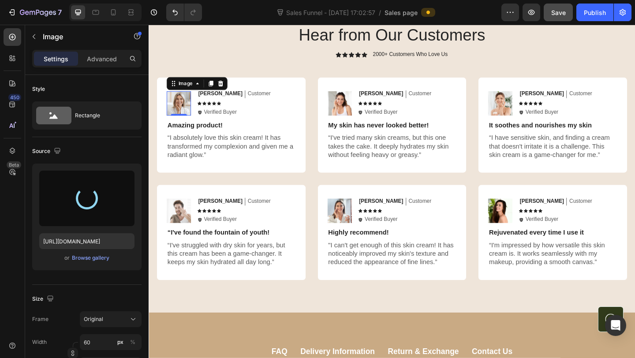
type input "[URL][DOMAIN_NAME]"
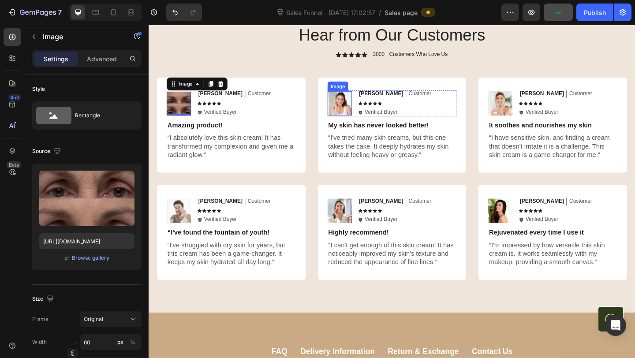
click at [360, 112] on img at bounding box center [356, 110] width 26 height 26
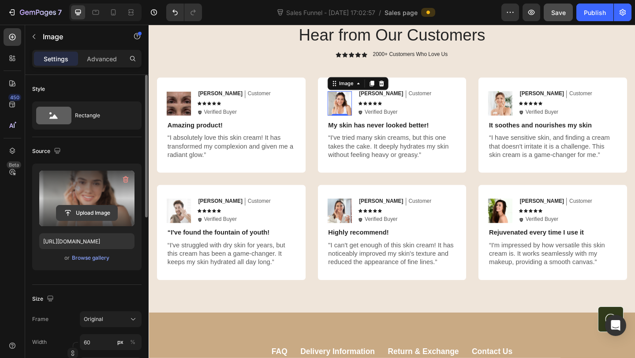
click at [96, 217] on input "file" at bounding box center [86, 212] width 61 height 15
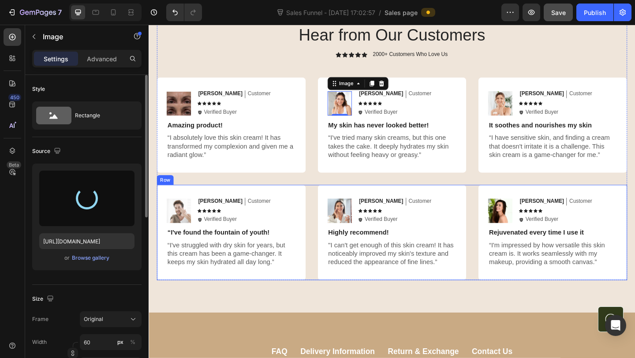
type input "[URL][DOMAIN_NAME]"
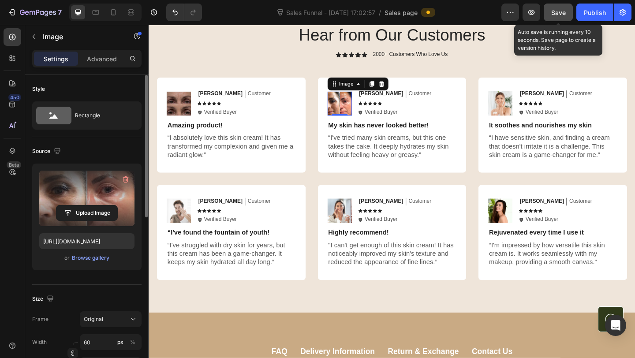
click at [558, 15] on span "Save" at bounding box center [558, 12] width 15 height 7
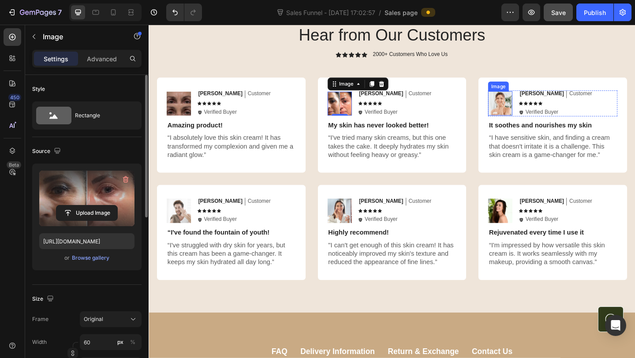
click at [532, 108] on img at bounding box center [530, 110] width 26 height 26
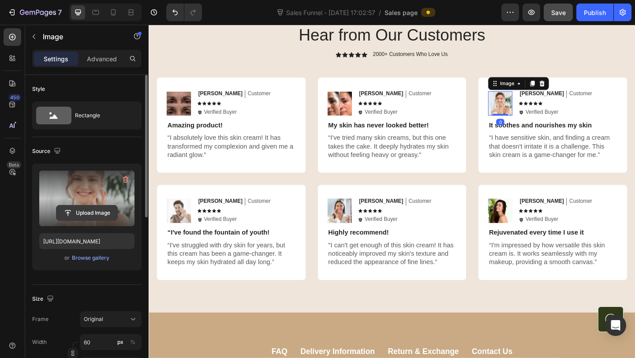
click at [97, 211] on input "file" at bounding box center [86, 212] width 61 height 15
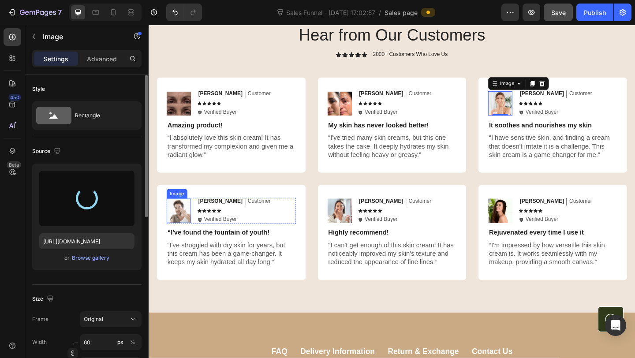
click at [187, 227] on img at bounding box center [181, 227] width 26 height 26
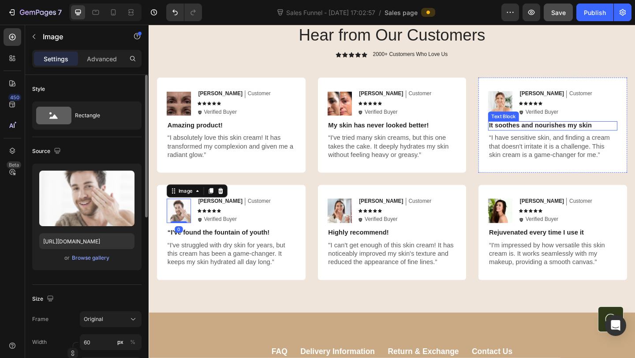
click at [532, 120] on div "Text Block" at bounding box center [534, 124] width 30 height 8
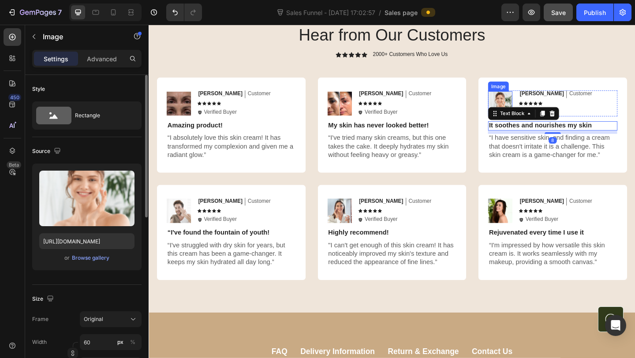
click at [535, 109] on img at bounding box center [530, 110] width 26 height 26
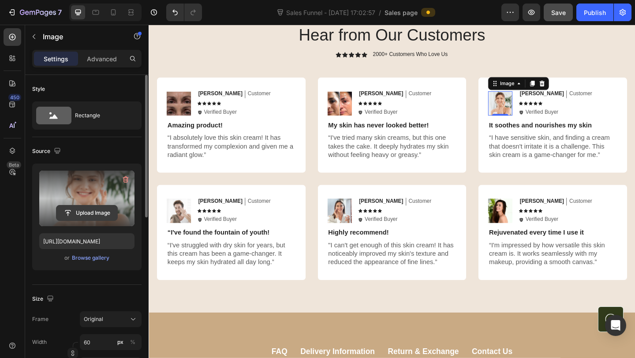
click at [90, 211] on input "file" at bounding box center [86, 212] width 61 height 15
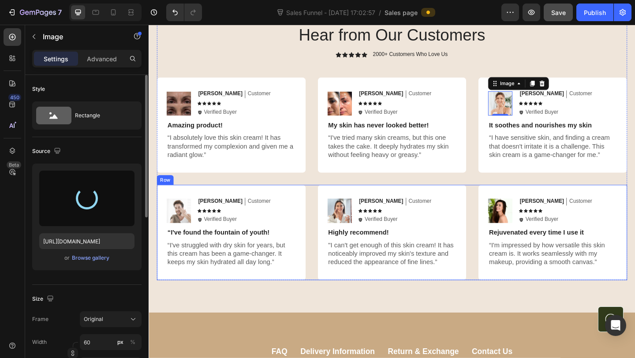
type input "[URL][DOMAIN_NAME]"
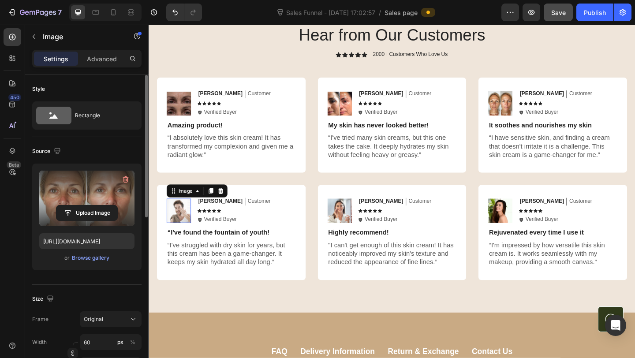
click at [182, 227] on img at bounding box center [181, 227] width 26 height 26
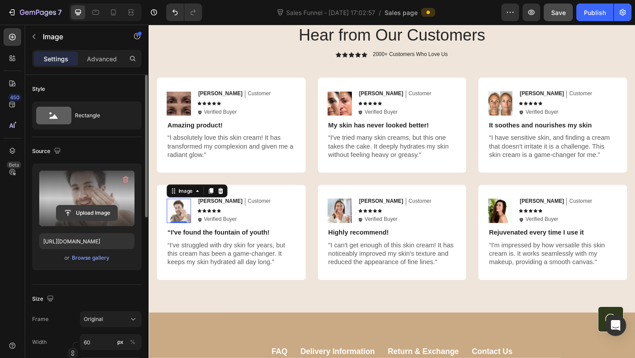
click at [90, 212] on input "file" at bounding box center [86, 212] width 61 height 15
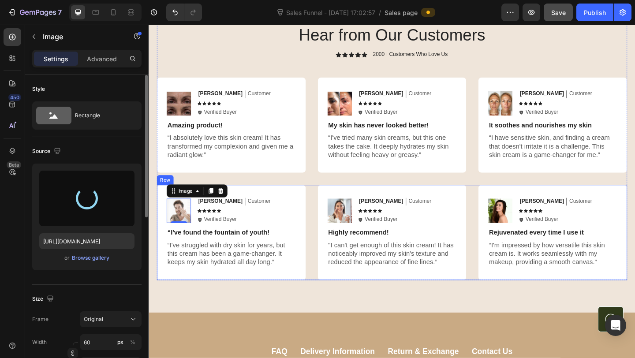
type input "[URL][DOMAIN_NAME]"
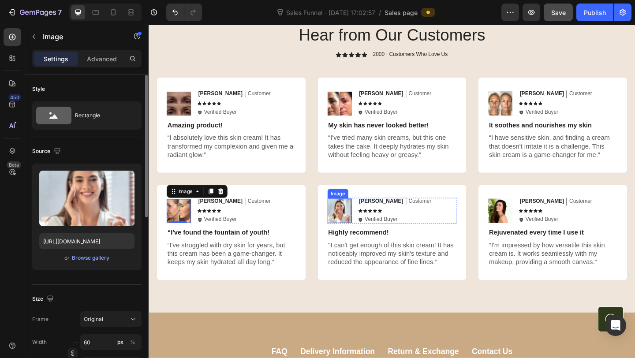
click at [353, 231] on img at bounding box center [356, 227] width 26 height 26
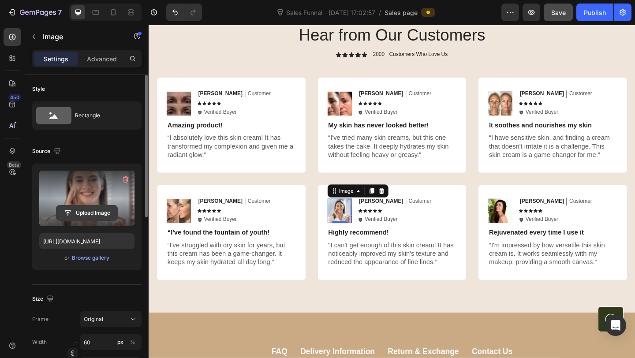
click at [95, 212] on input "file" at bounding box center [86, 212] width 61 height 15
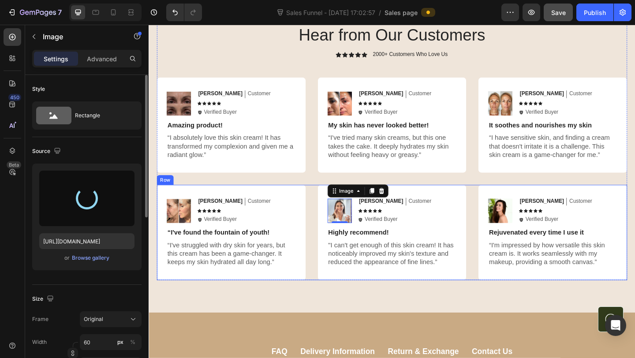
type input "[URL][DOMAIN_NAME]"
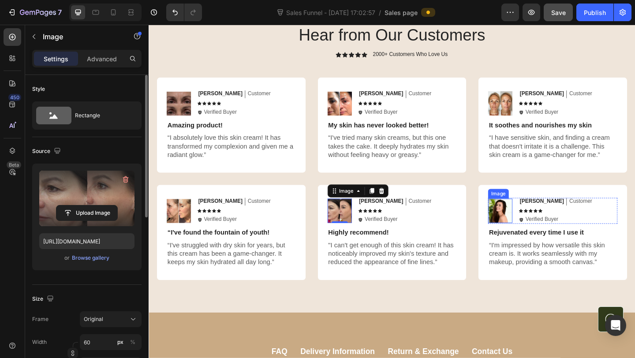
click at [532, 229] on img at bounding box center [530, 227] width 26 height 26
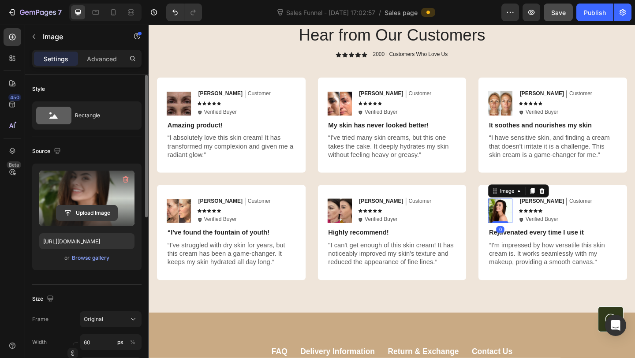
click at [85, 219] on input "file" at bounding box center [86, 212] width 61 height 15
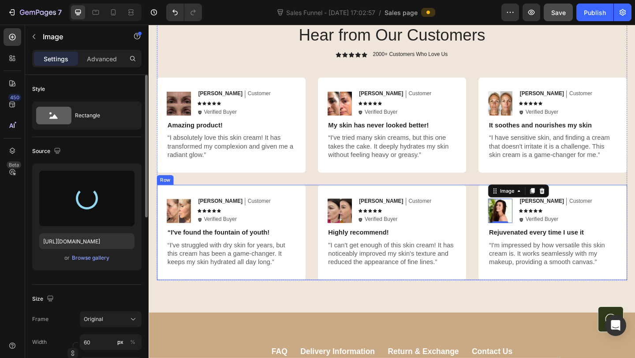
type input "[URL][DOMAIN_NAME]"
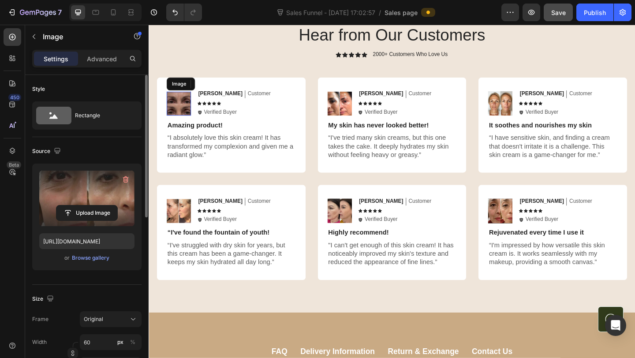
click at [181, 105] on img at bounding box center [181, 110] width 26 height 26
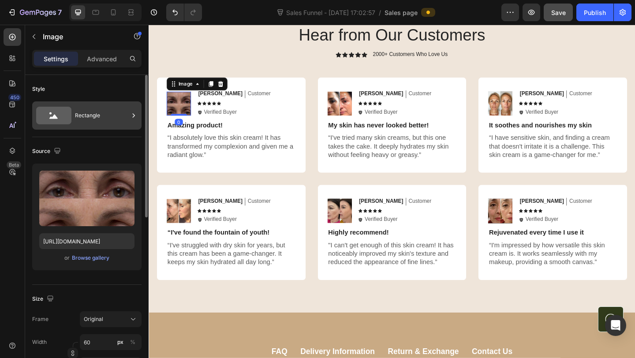
click at [108, 114] on div "Rectangle" at bounding box center [102, 115] width 54 height 20
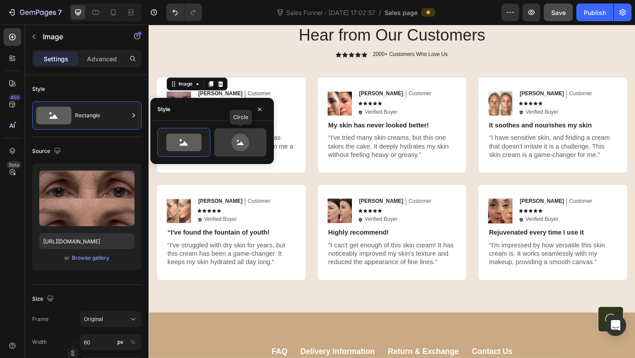
click at [228, 143] on icon at bounding box center [239, 143] width 41 height 18
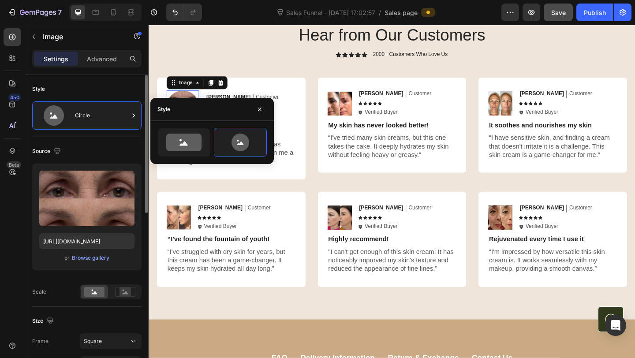
click at [83, 89] on div "Style" at bounding box center [86, 89] width 109 height 14
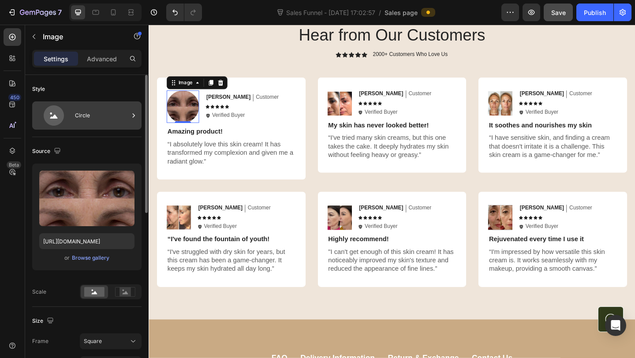
click at [100, 117] on div "Circle" at bounding box center [102, 115] width 54 height 20
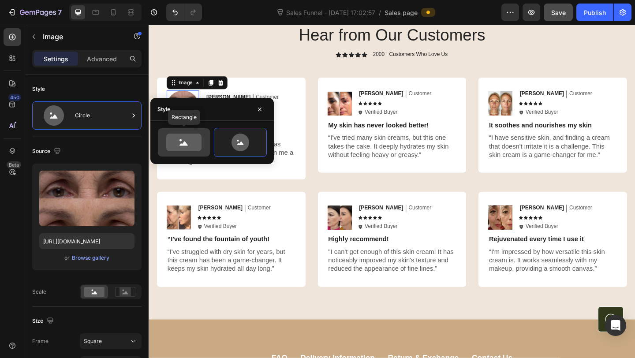
click at [186, 139] on icon at bounding box center [183, 143] width 35 height 18
type input "100"
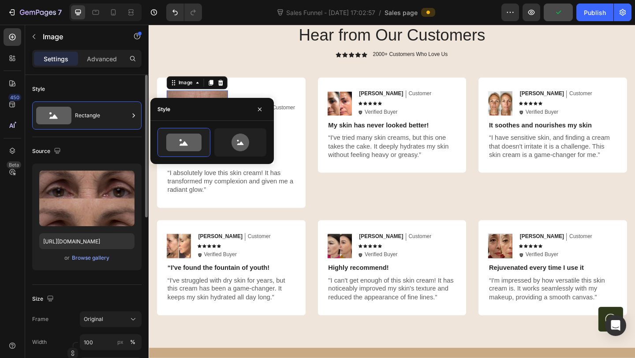
click at [107, 91] on div "Style" at bounding box center [86, 89] width 109 height 14
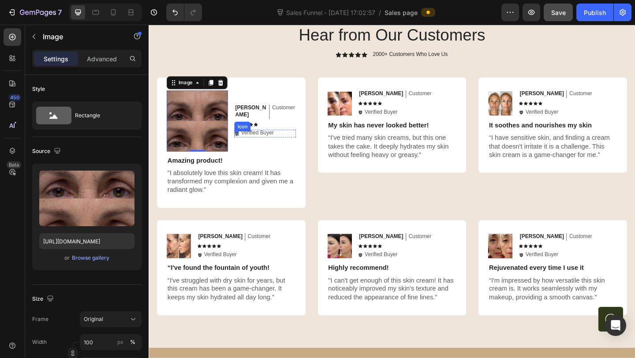
click at [253, 134] on div "Icon" at bounding box center [251, 135] width 18 height 11
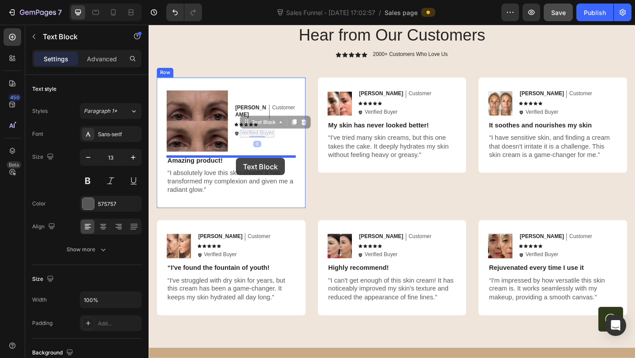
drag, startPoint x: 253, startPoint y: 141, endPoint x: 243, endPoint y: 170, distance: 30.5
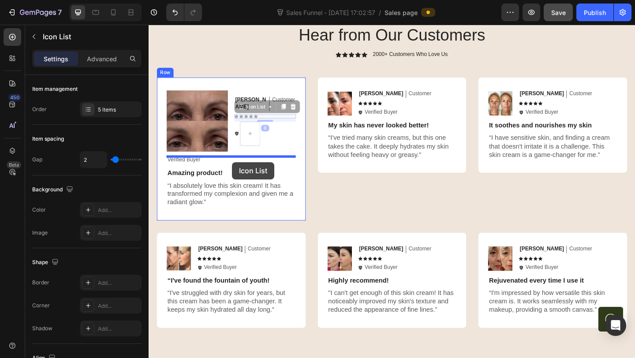
drag, startPoint x: 267, startPoint y: 118, endPoint x: 239, endPoint y: 174, distance: 62.9
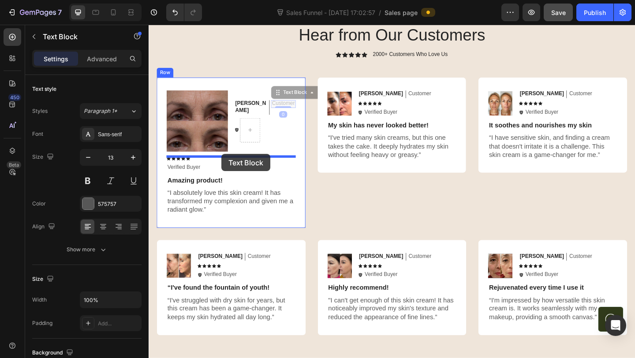
drag, startPoint x: 266, startPoint y: 112, endPoint x: 227, endPoint y: 165, distance: 65.6
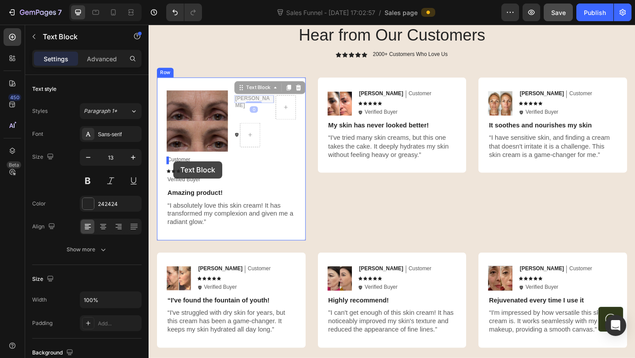
drag, startPoint x: 251, startPoint y: 105, endPoint x: 175, endPoint y: 173, distance: 101.7
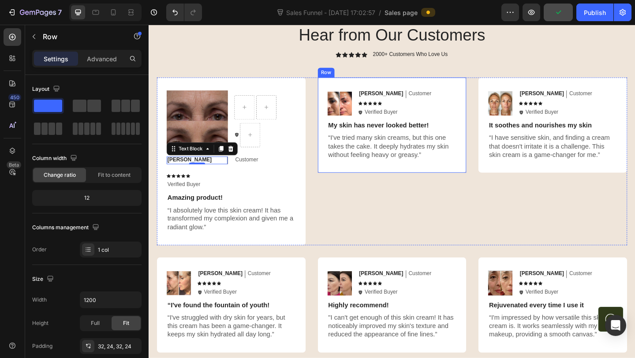
click at [348, 179] on div "Image [PERSON_NAME] Text Block Customer Text Block Row Icon Icon Icon Icon Icon…" at bounding box center [413, 134] width 162 height 104
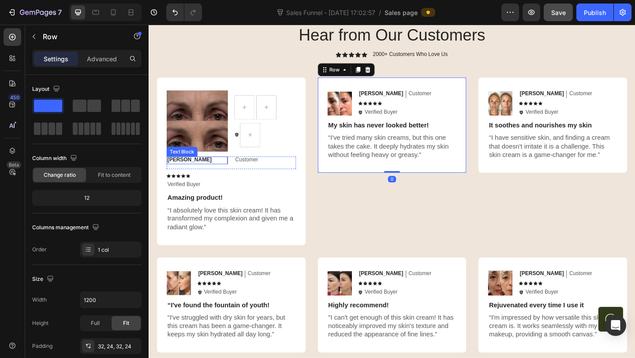
click at [214, 172] on p "[PERSON_NAME]" at bounding box center [200, 171] width 63 height 7
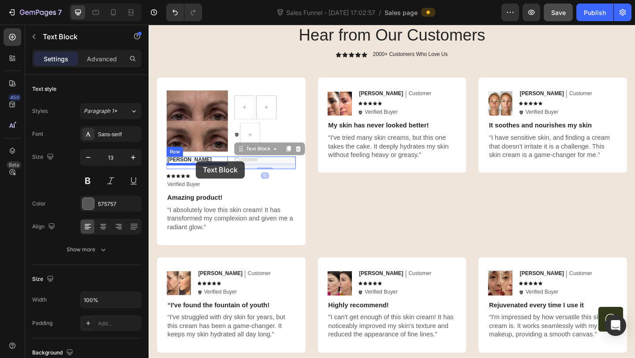
drag, startPoint x: 246, startPoint y: 172, endPoint x: 199, endPoint y: 173, distance: 47.2
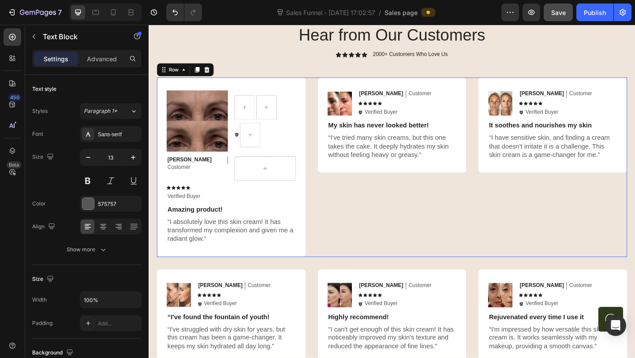
click at [364, 194] on div "Image [PERSON_NAME] Text Block Customer Text Block Row Icon Icon Icon Icon Icon…" at bounding box center [413, 179] width 162 height 195
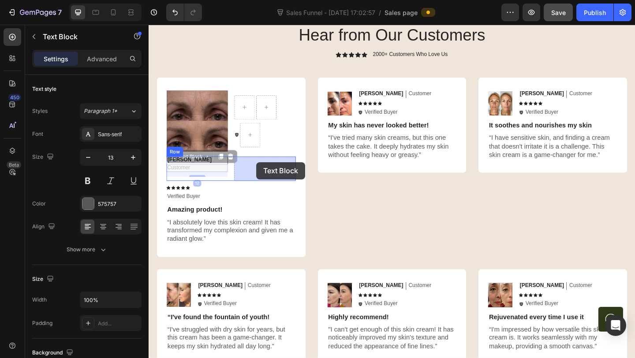
drag, startPoint x: 190, startPoint y: 178, endPoint x: 265, endPoint y: 174, distance: 76.0
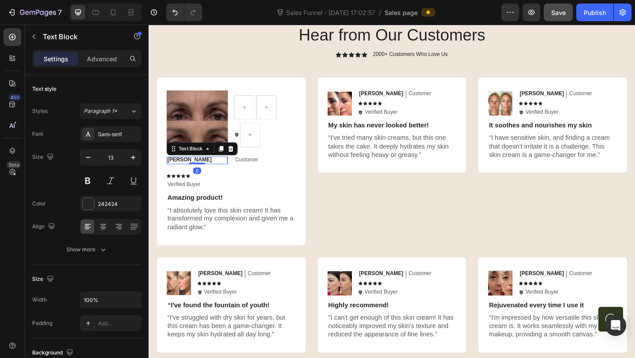
click at [200, 173] on p "[PERSON_NAME]" at bounding box center [200, 171] width 63 height 7
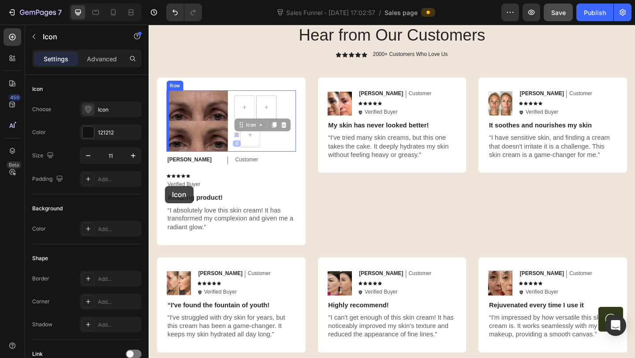
drag, startPoint x: 243, startPoint y: 144, endPoint x: 166, endPoint y: 200, distance: 95.3
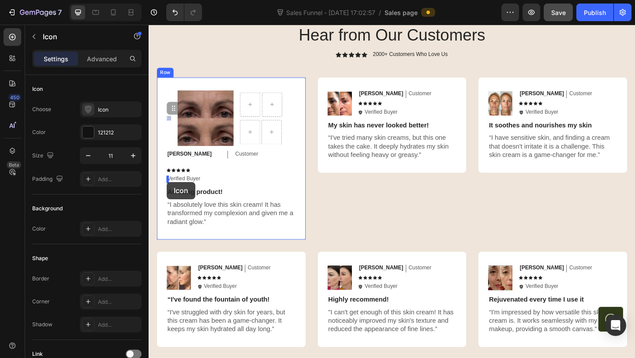
drag, startPoint x: 168, startPoint y: 126, endPoint x: 168, endPoint y: 196, distance: 70.1
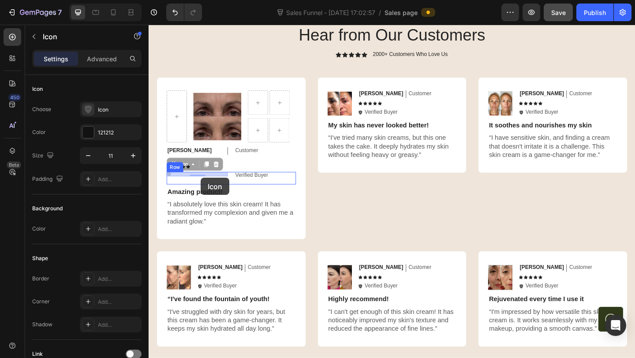
drag, startPoint x: 234, startPoint y: 188, endPoint x: 203, endPoint y: 191, distance: 31.0
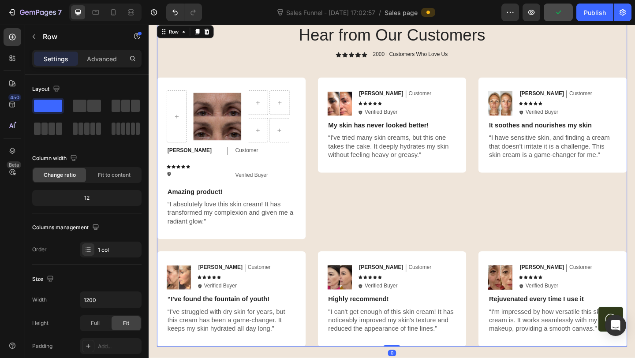
click at [278, 73] on div "Hear from Our Customers Heading Icon Icon Icon Icon Icon Icon List 2000+ Custom…" at bounding box center [412, 199] width 511 height 352
click at [167, 13] on button "Undo/Redo" at bounding box center [175, 13] width 18 height 18
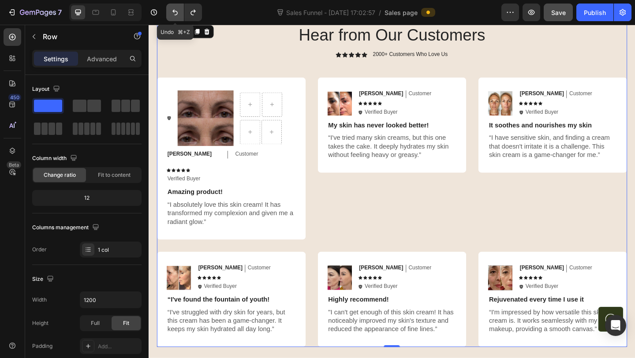
click at [175, 13] on icon "Undo/Redo" at bounding box center [175, 12] width 9 height 9
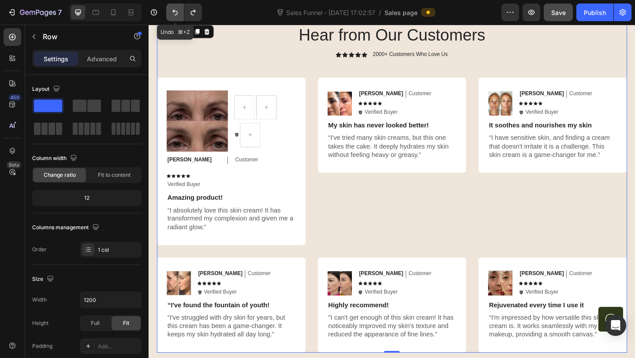
click at [175, 13] on icon "Undo/Redo" at bounding box center [175, 12] width 9 height 9
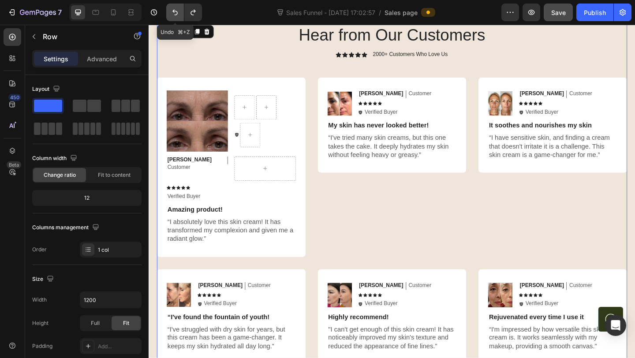
click at [175, 13] on icon "Undo/Redo" at bounding box center [175, 12] width 9 height 9
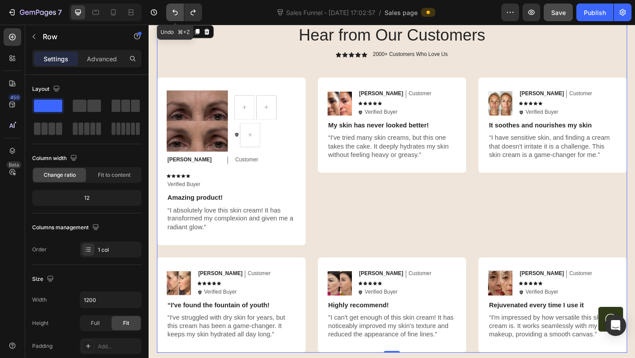
click at [175, 14] on icon "Undo/Redo" at bounding box center [175, 12] width 9 height 9
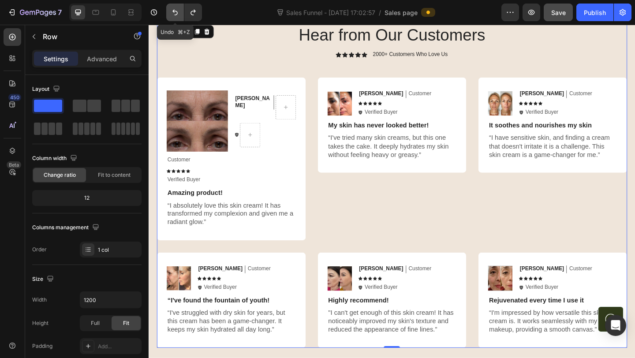
click at [175, 14] on icon "Undo/Redo" at bounding box center [175, 12] width 9 height 9
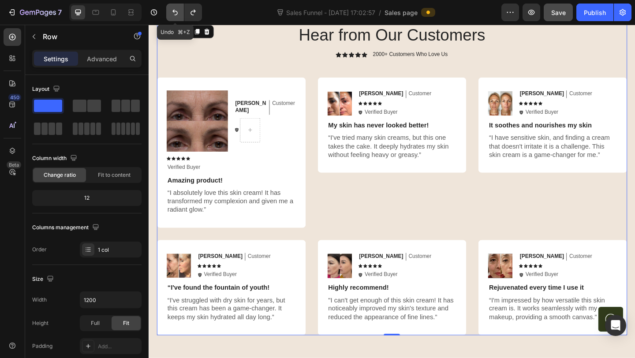
click at [175, 14] on icon "Undo/Redo" at bounding box center [175, 12] width 9 height 9
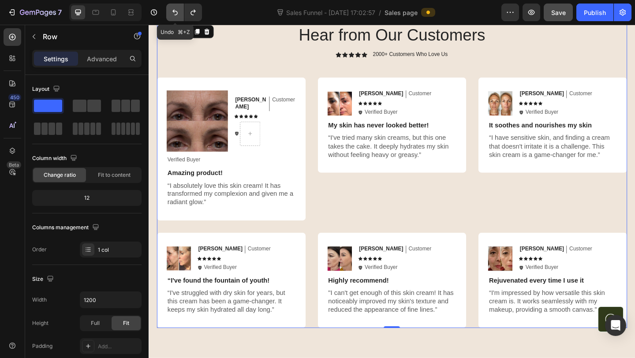
click at [175, 14] on icon "Undo/Redo" at bounding box center [175, 12] width 9 height 9
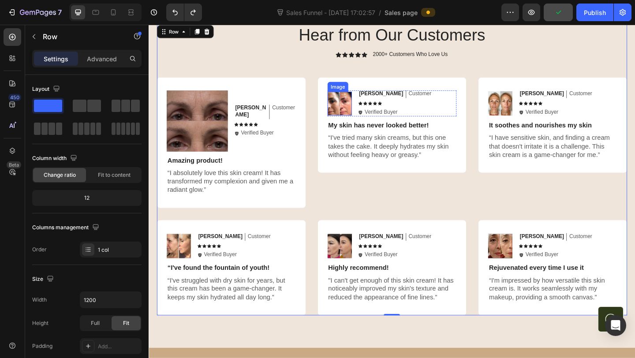
click at [357, 114] on img at bounding box center [356, 110] width 26 height 26
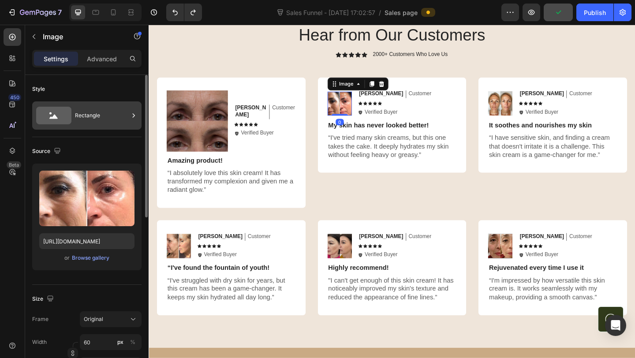
click at [101, 119] on div "Rectangle" at bounding box center [102, 115] width 54 height 20
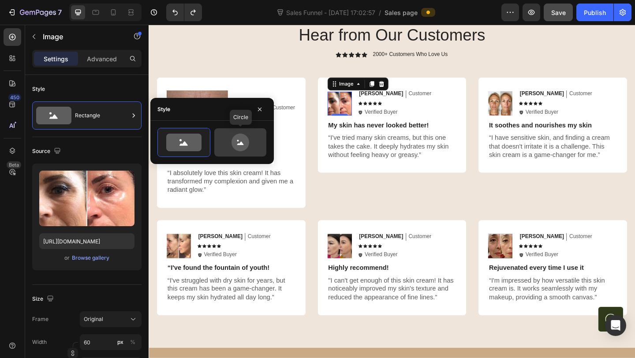
click at [229, 145] on icon at bounding box center [239, 143] width 41 height 18
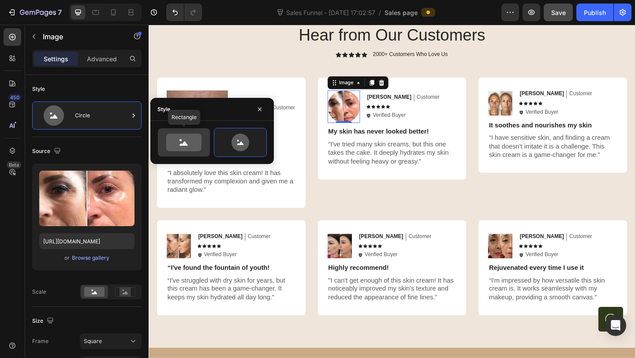
click at [197, 143] on icon at bounding box center [183, 143] width 35 height 18
type input "100"
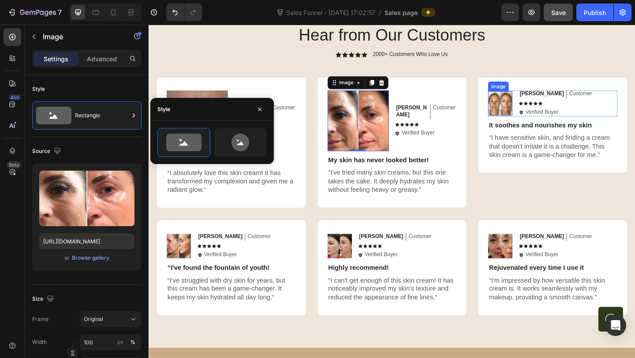
click at [525, 116] on img at bounding box center [530, 110] width 26 height 26
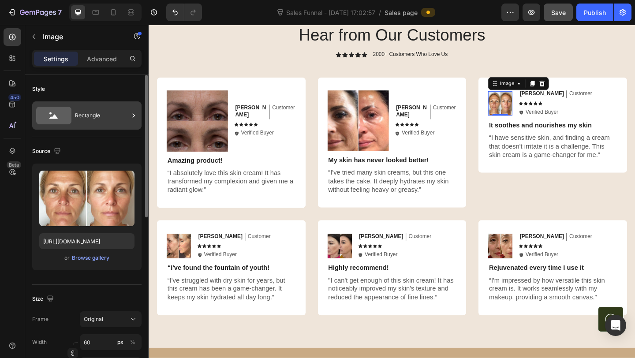
click at [101, 124] on div "Rectangle" at bounding box center [102, 115] width 54 height 20
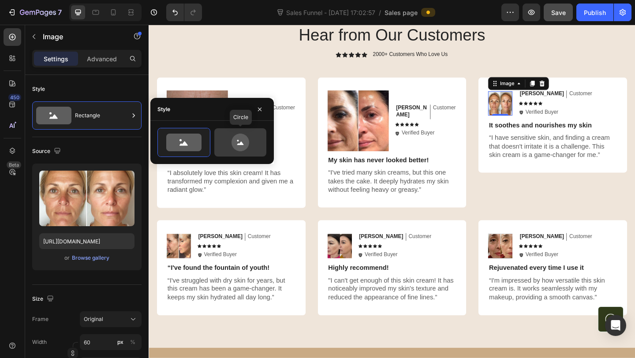
click at [252, 141] on icon at bounding box center [239, 143] width 41 height 18
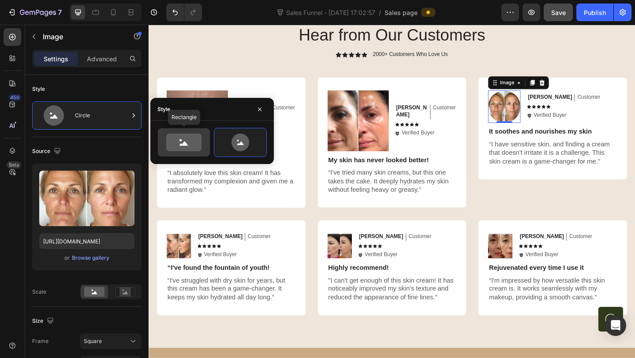
click at [189, 145] on icon at bounding box center [183, 143] width 35 height 18
type input "100"
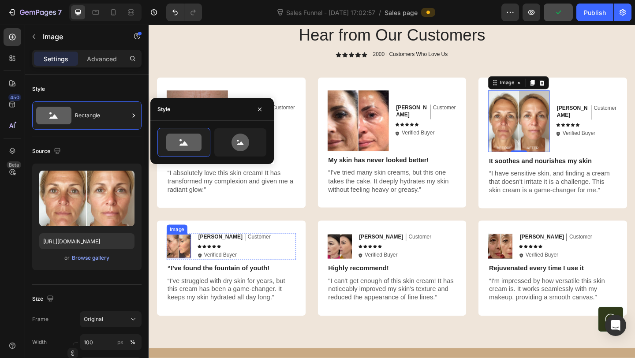
click at [189, 259] on img at bounding box center [181, 266] width 26 height 26
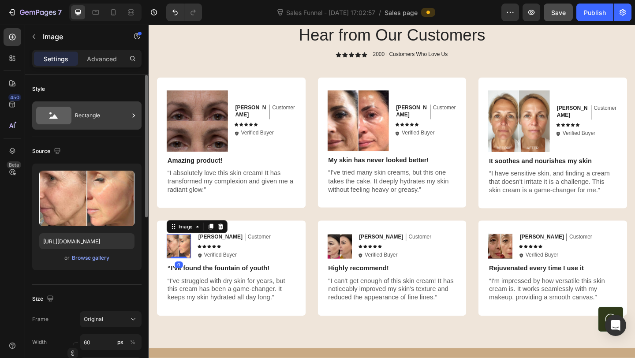
click at [111, 116] on div "Rectangle" at bounding box center [102, 115] width 54 height 20
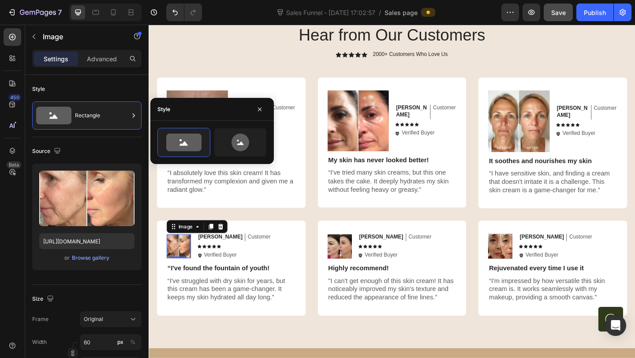
click at [205, 125] on div at bounding box center [211, 142] width 123 height 43
click at [229, 134] on icon at bounding box center [239, 143] width 41 height 18
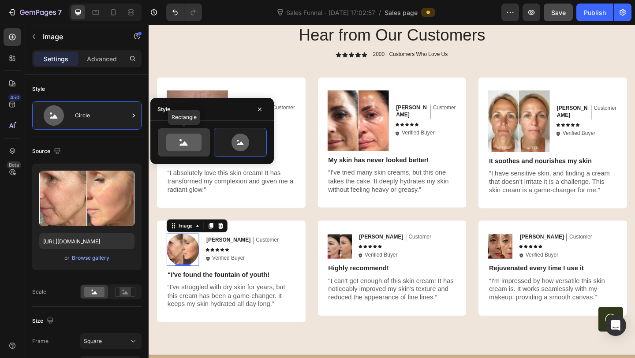
click at [191, 137] on icon at bounding box center [183, 143] width 35 height 18
type input "100"
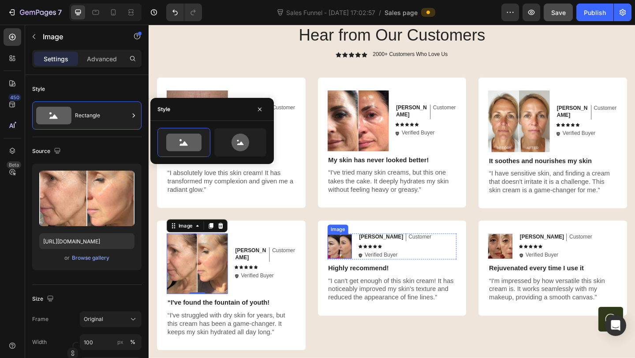
click at [359, 260] on img at bounding box center [356, 266] width 26 height 26
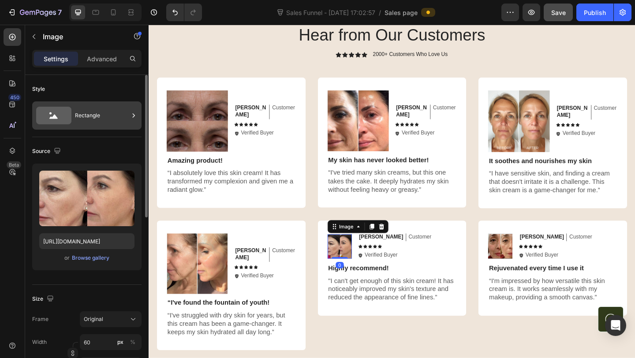
click at [95, 119] on div "Rectangle" at bounding box center [102, 115] width 54 height 20
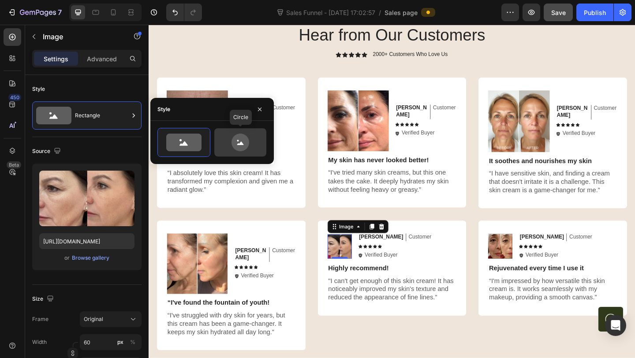
click at [231, 136] on icon at bounding box center [239, 143] width 41 height 18
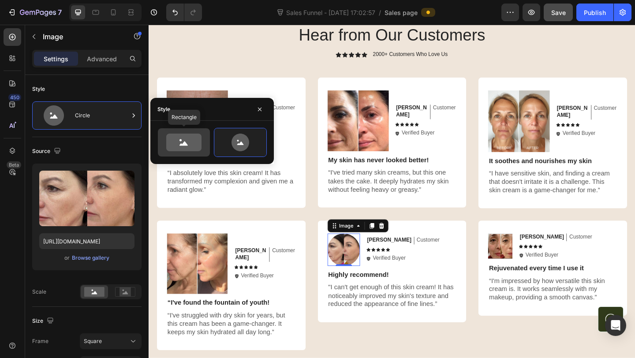
click at [201, 140] on icon at bounding box center [183, 143] width 35 height 18
type input "100"
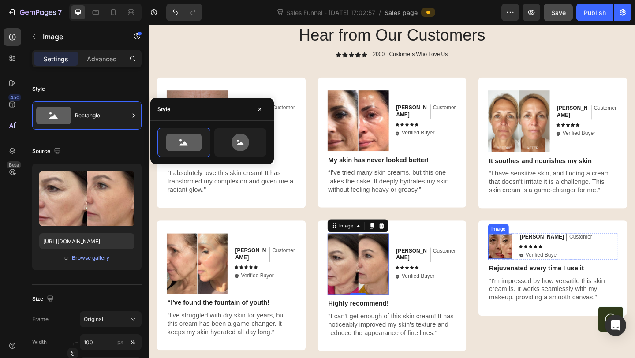
click at [538, 265] on img at bounding box center [530, 265] width 26 height 27
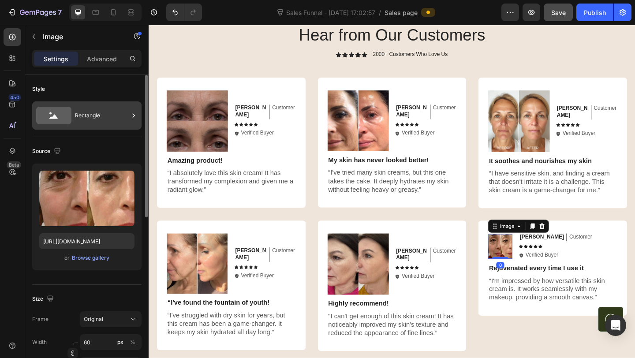
click at [112, 121] on div "Rectangle" at bounding box center [102, 115] width 54 height 20
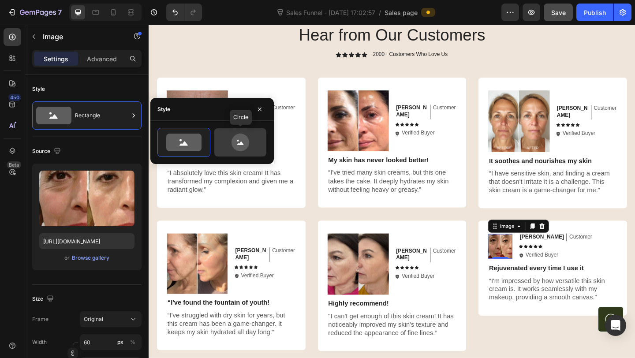
click at [222, 146] on icon at bounding box center [239, 143] width 41 height 18
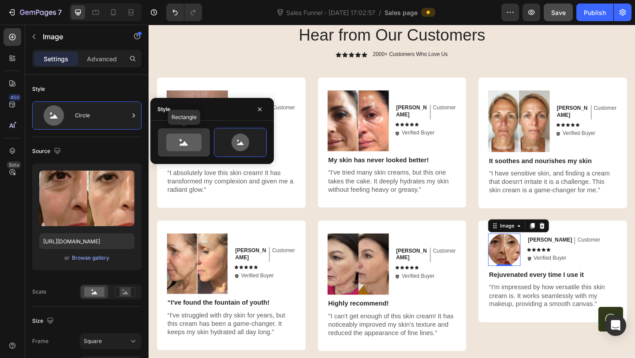
click at [193, 145] on icon at bounding box center [183, 143] width 35 height 18
type input "100"
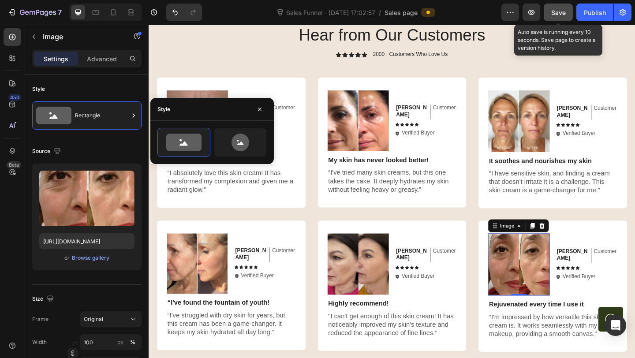
click at [560, 14] on span "Save" at bounding box center [558, 12] width 15 height 7
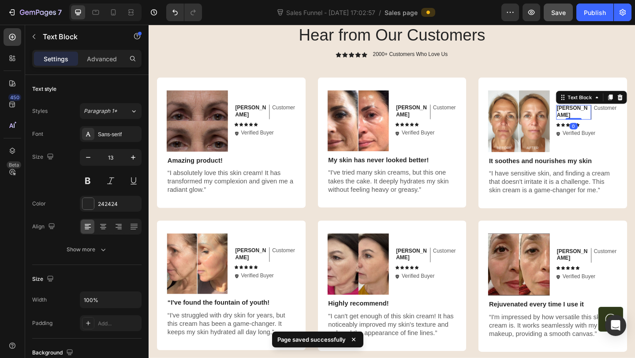
click at [602, 121] on p "[PERSON_NAME]" at bounding box center [609, 119] width 34 height 15
click at [603, 119] on p "[PERSON_NAME]" at bounding box center [609, 119] width 34 height 15
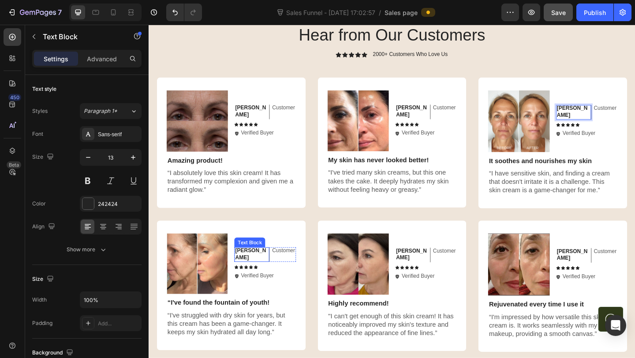
click at [257, 277] on p "[PERSON_NAME]" at bounding box center [259, 274] width 34 height 15
click at [262, 275] on p "[PERSON_NAME]" at bounding box center [259, 274] width 34 height 15
click at [263, 274] on p "[PERSON_NAME]" at bounding box center [259, 274] width 34 height 15
click at [254, 122] on p "[PERSON_NAME]" at bounding box center [259, 118] width 34 height 15
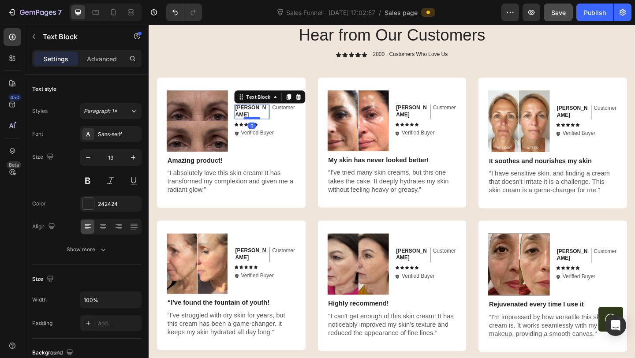
click at [258, 125] on div at bounding box center [261, 126] width 18 height 3
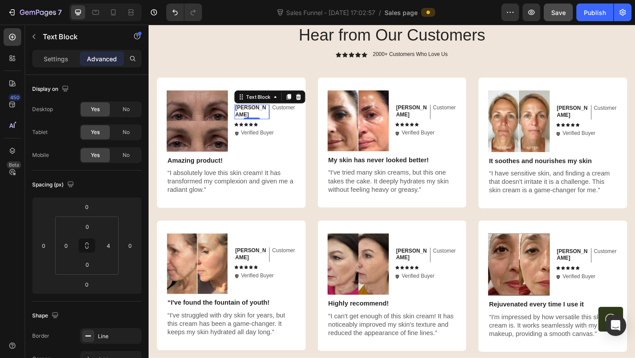
click at [257, 120] on p "[PERSON_NAME]" at bounding box center [259, 118] width 34 height 15
click at [258, 120] on div "[PERSON_NAME]" at bounding box center [260, 119] width 36 height 16
click at [258, 119] on p "[PERSON_NAME]" at bounding box center [259, 118] width 34 height 15
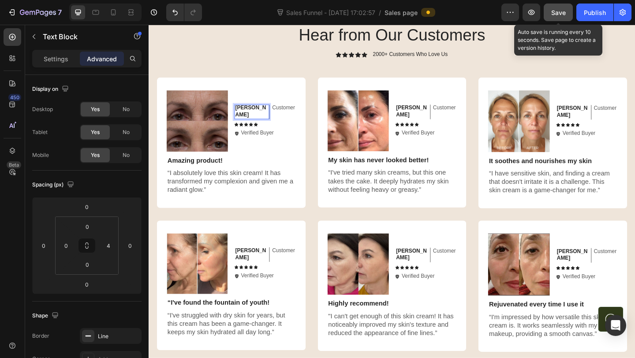
click at [561, 13] on span "Save" at bounding box center [558, 12] width 15 height 7
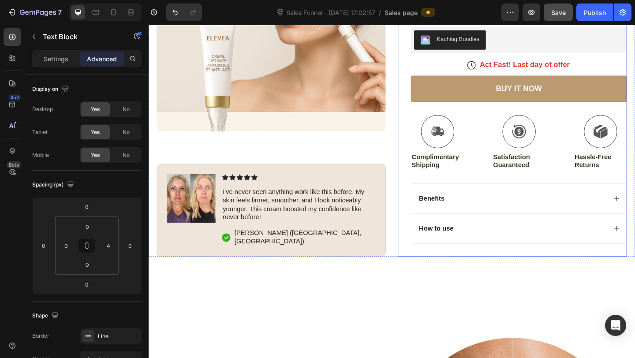
scroll to position [188, 0]
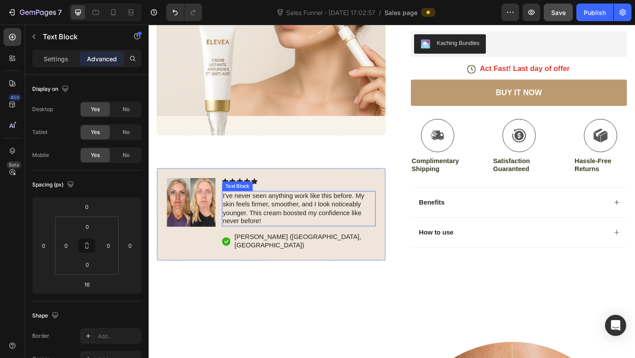
click at [268, 244] on div "I've never seen anything work like this before. My skin feels firmer, smoother,…" at bounding box center [311, 224] width 167 height 38
click at [270, 244] on div "I've never seen anything work like this before. My skin feels firmer, smoother,…" at bounding box center [311, 224] width 167 height 38
click at [268, 243] on p "I've never seen anything work like this before. My skin feels firmer, smoother,…" at bounding box center [311, 224] width 165 height 37
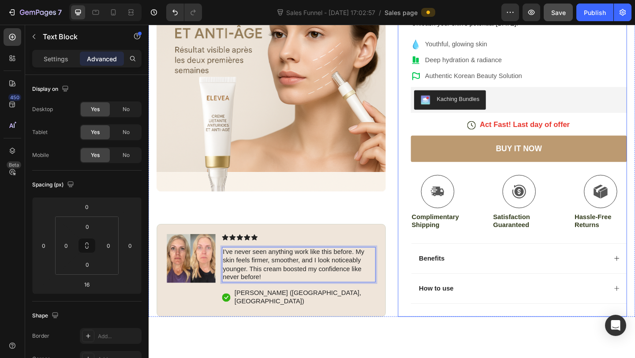
scroll to position [0, 0]
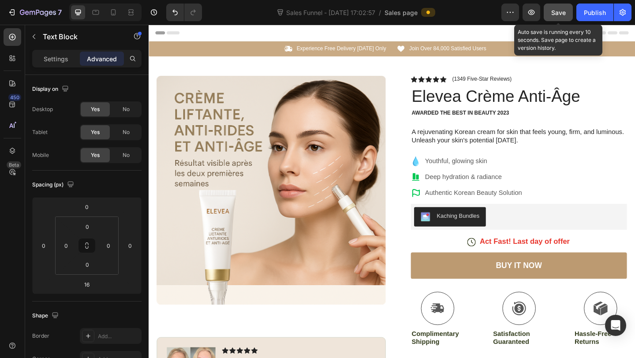
click at [556, 8] on div "Save" at bounding box center [558, 12] width 15 height 9
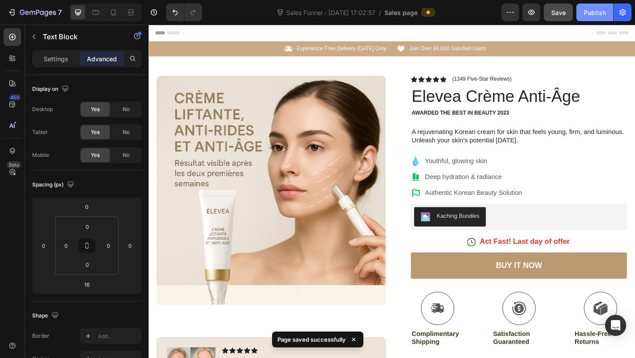
click at [600, 14] on div "Publish" at bounding box center [594, 12] width 22 height 9
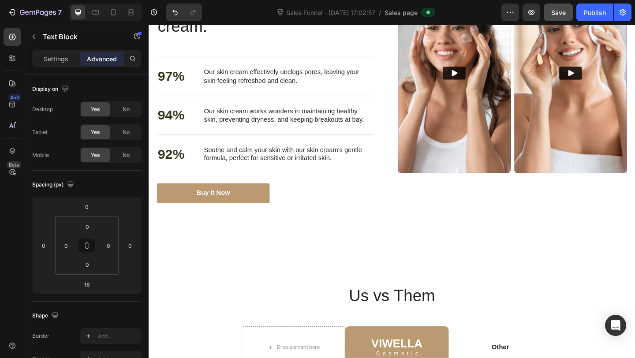
scroll to position [1597, 0]
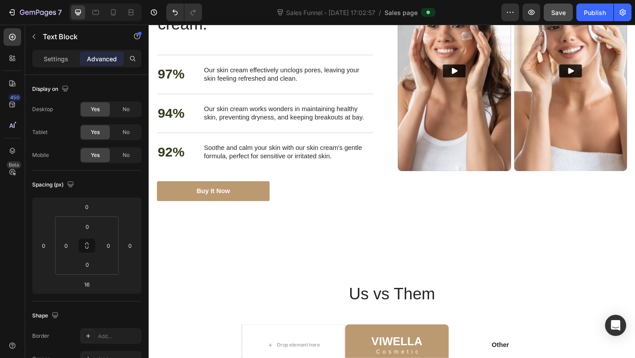
click at [492, 155] on img at bounding box center [481, 75] width 123 height 218
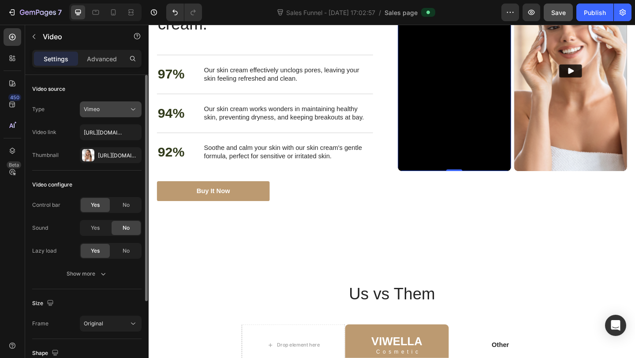
click at [130, 109] on icon at bounding box center [133, 109] width 9 height 9
click at [130, 89] on div "Video source" at bounding box center [86, 89] width 109 height 14
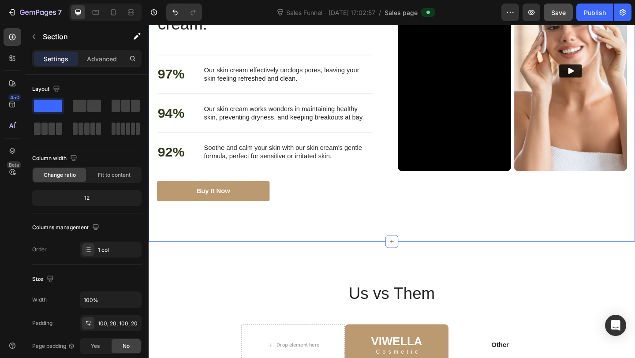
click at [459, 228] on div "Nourish, hydrate, and soften with our skin cream. Heading Rejuvenate , hydrate,…" at bounding box center [413, 91] width 529 height 339
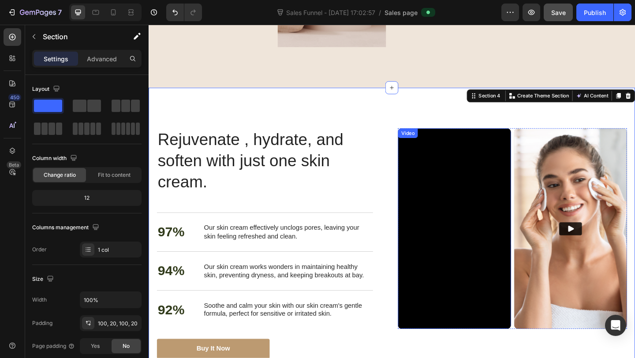
scroll to position [1425, 0]
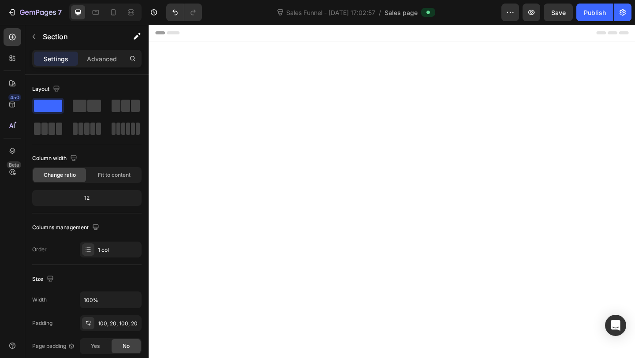
scroll to position [1425, 0]
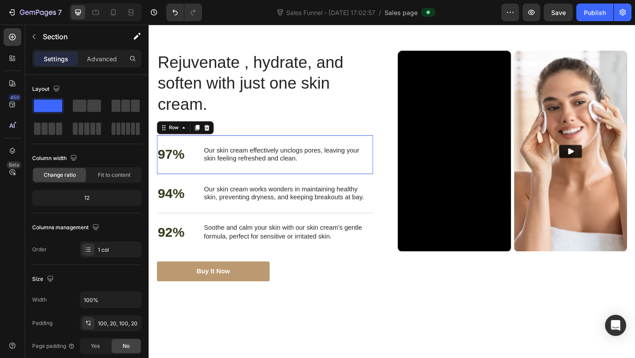
click at [373, 187] on div "97% Text Block Our skin cream effectively unclogs pores, leaving your skin feel…" at bounding box center [274, 166] width 235 height 42
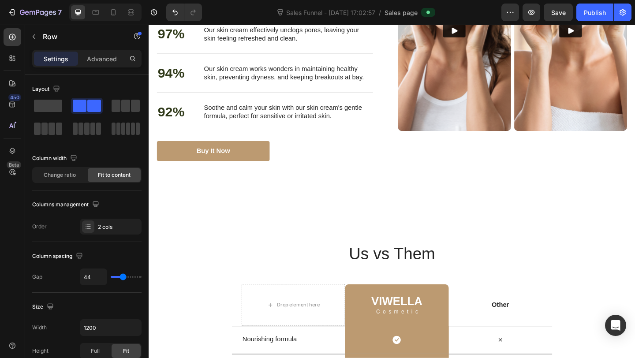
scroll to position [1641, 0]
